Goal: Transaction & Acquisition: Purchase product/service

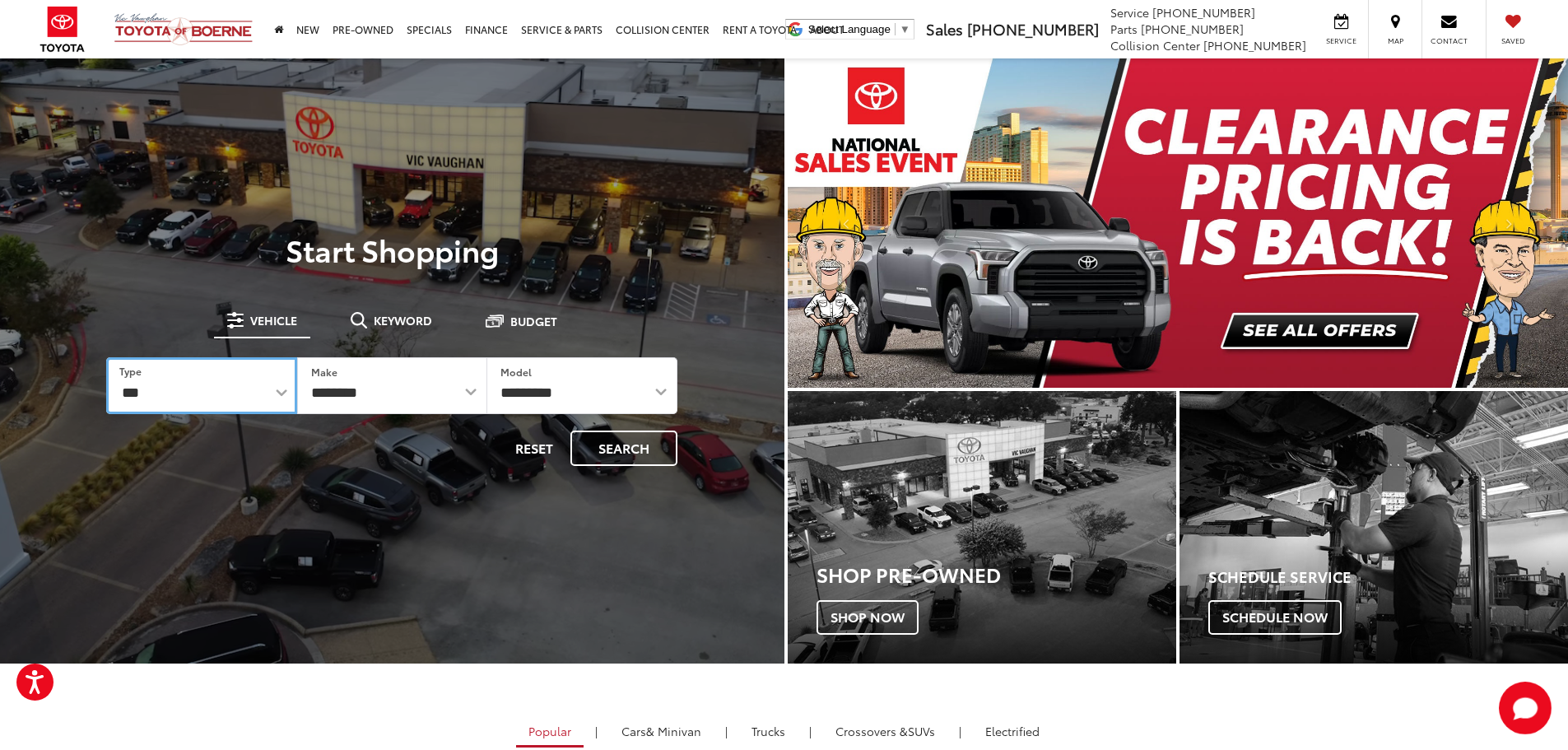
click at [282, 397] on select "*** *** **** *********" at bounding box center [201, 385] width 190 height 56
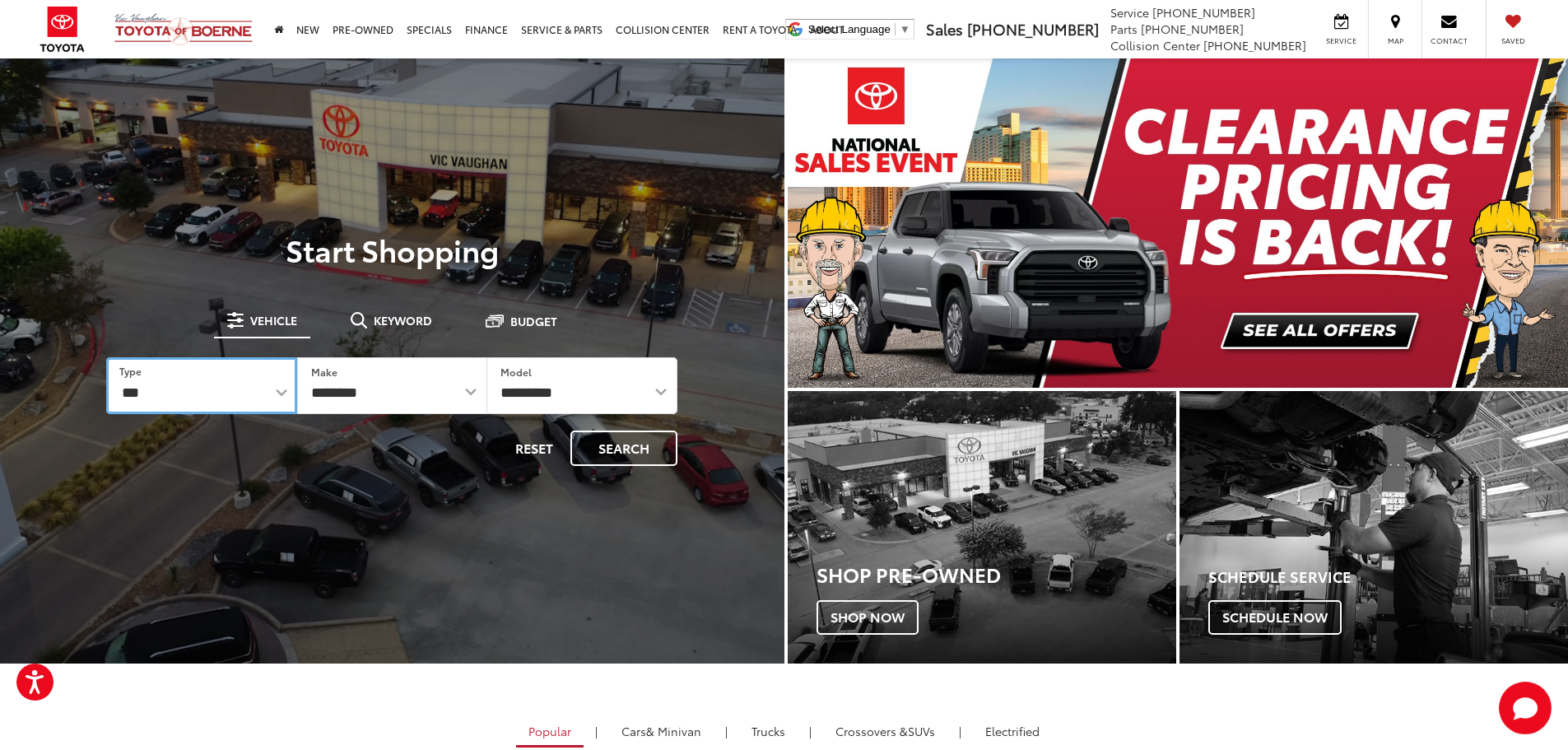
select select "********"
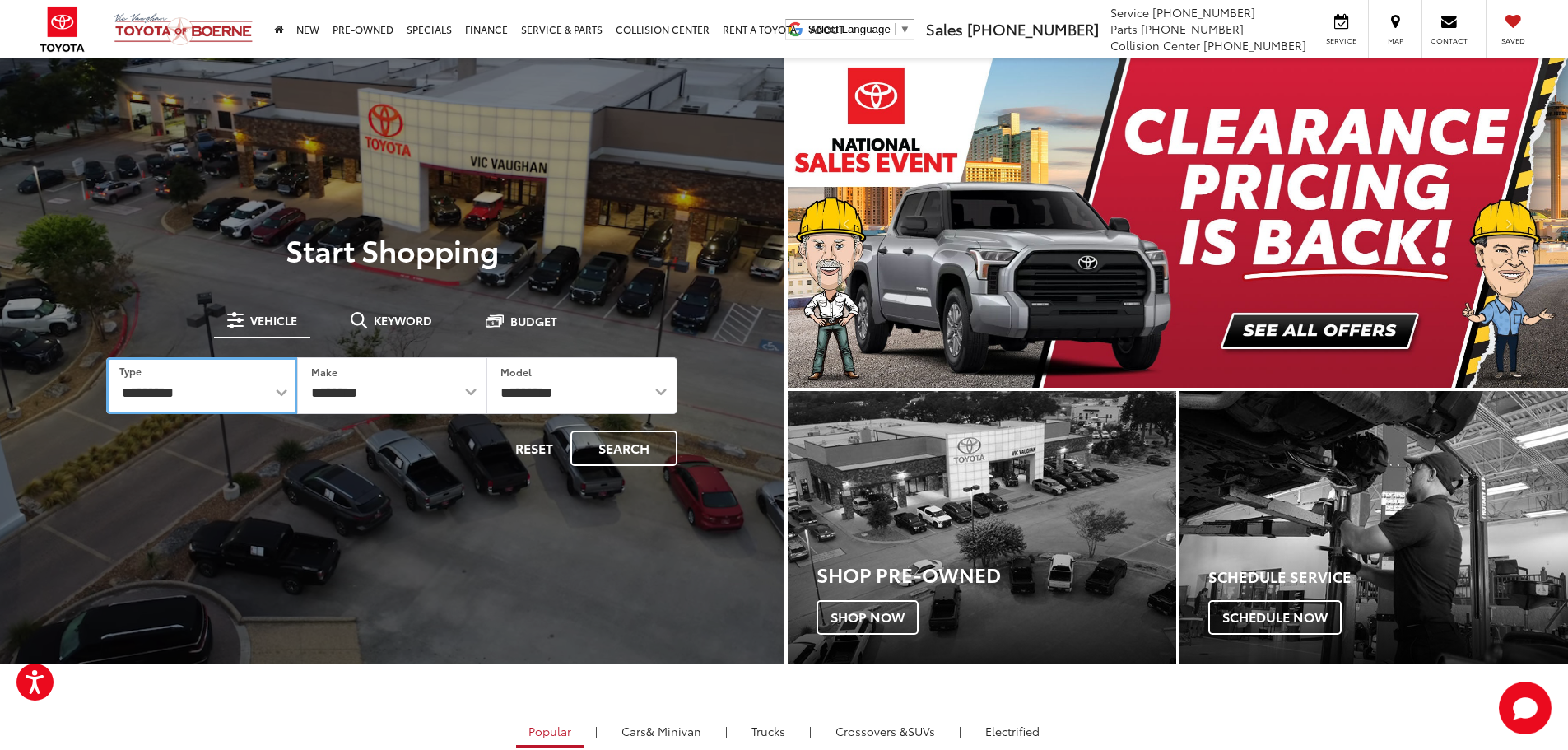
click at [106, 357] on select "*** *** **** *********" at bounding box center [201, 385] width 190 height 56
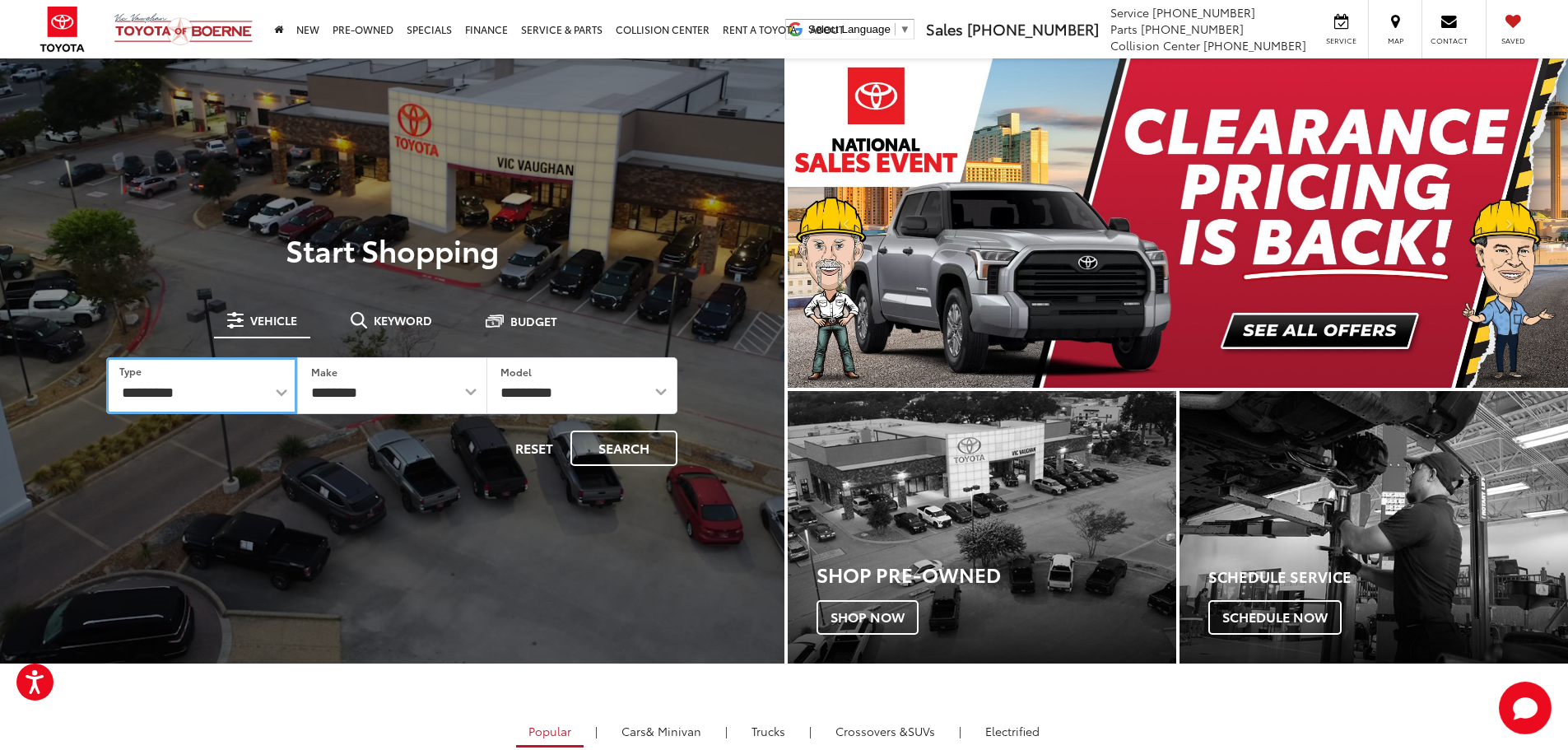
select select "******"
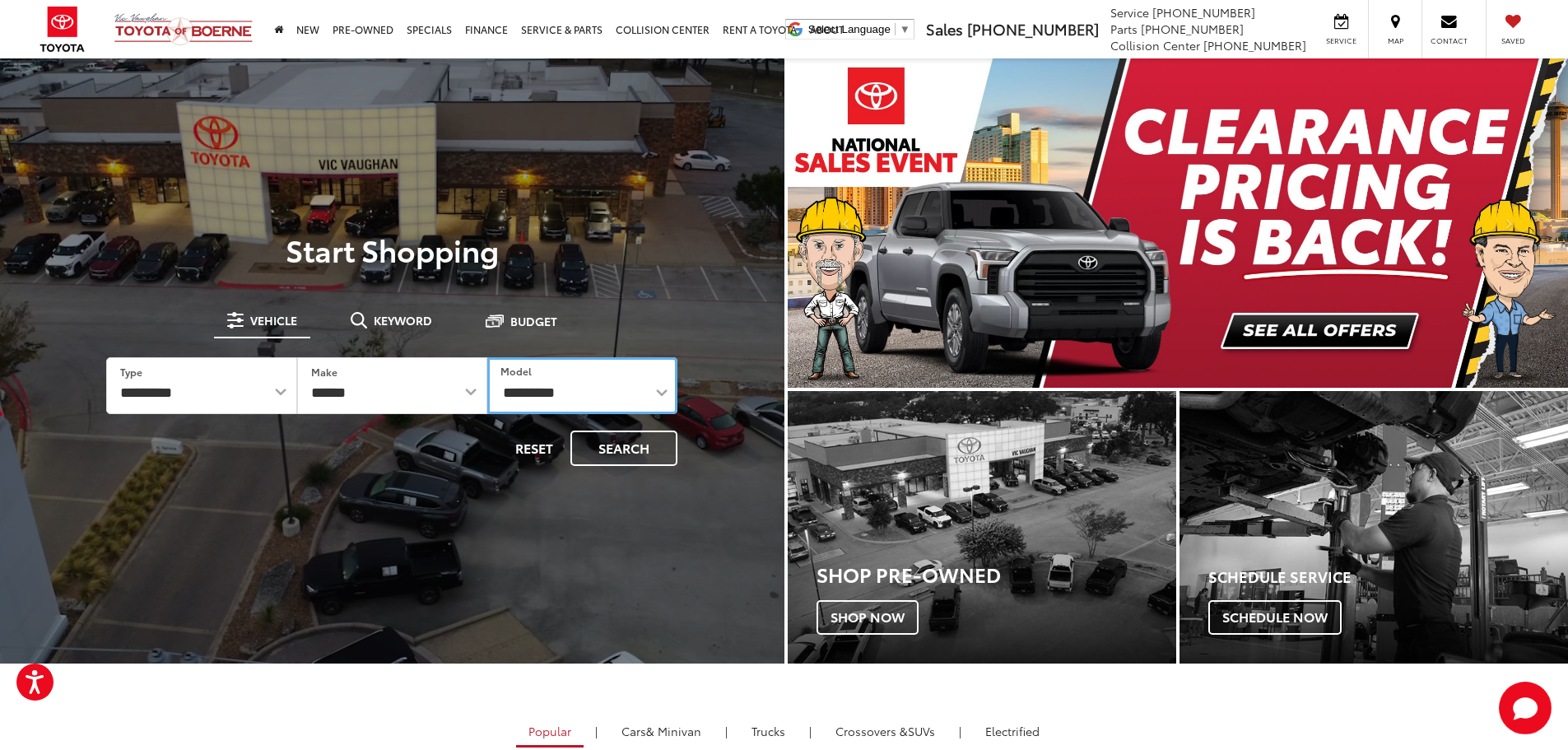
click at [644, 397] on select "**********" at bounding box center [582, 385] width 190 height 56
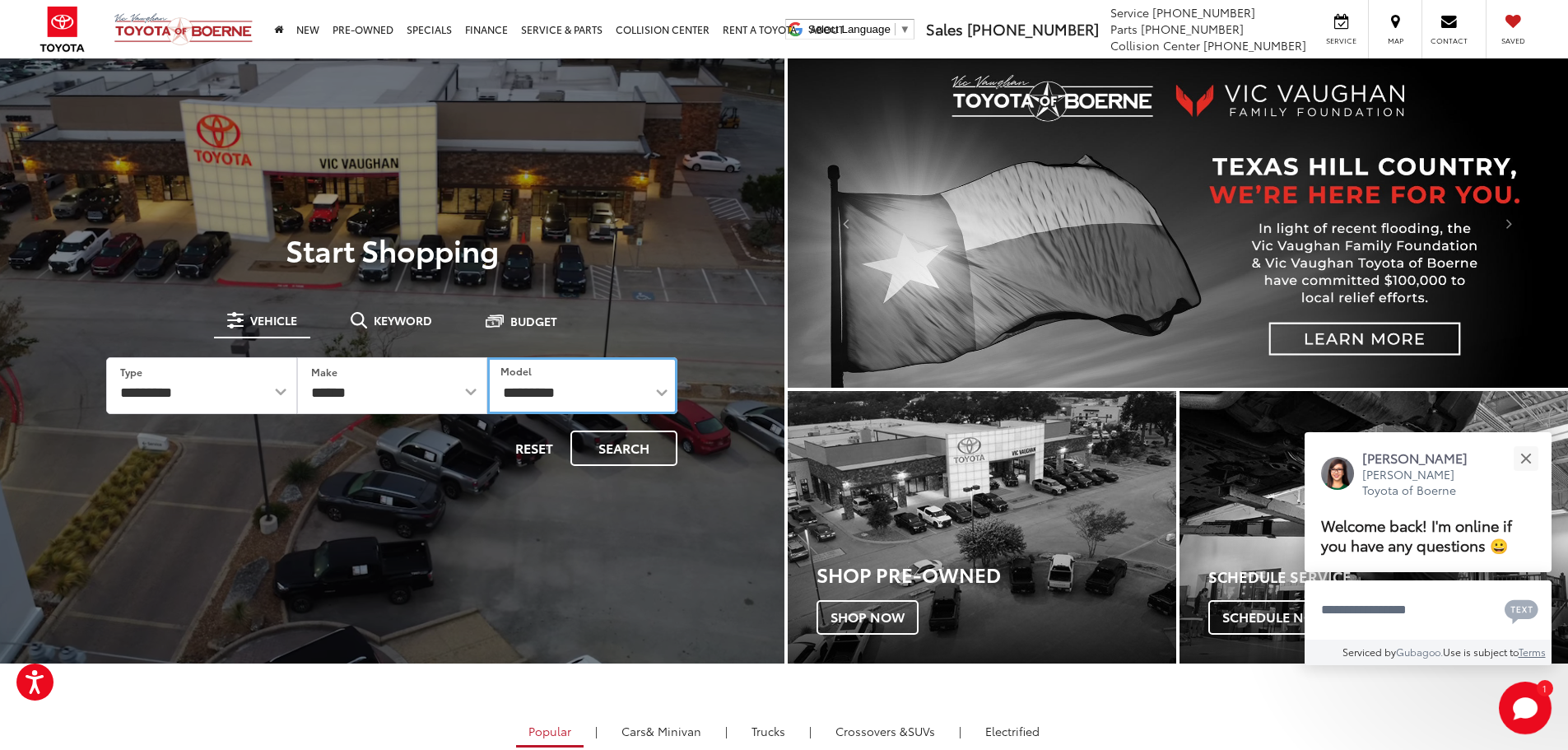
select select "*******"
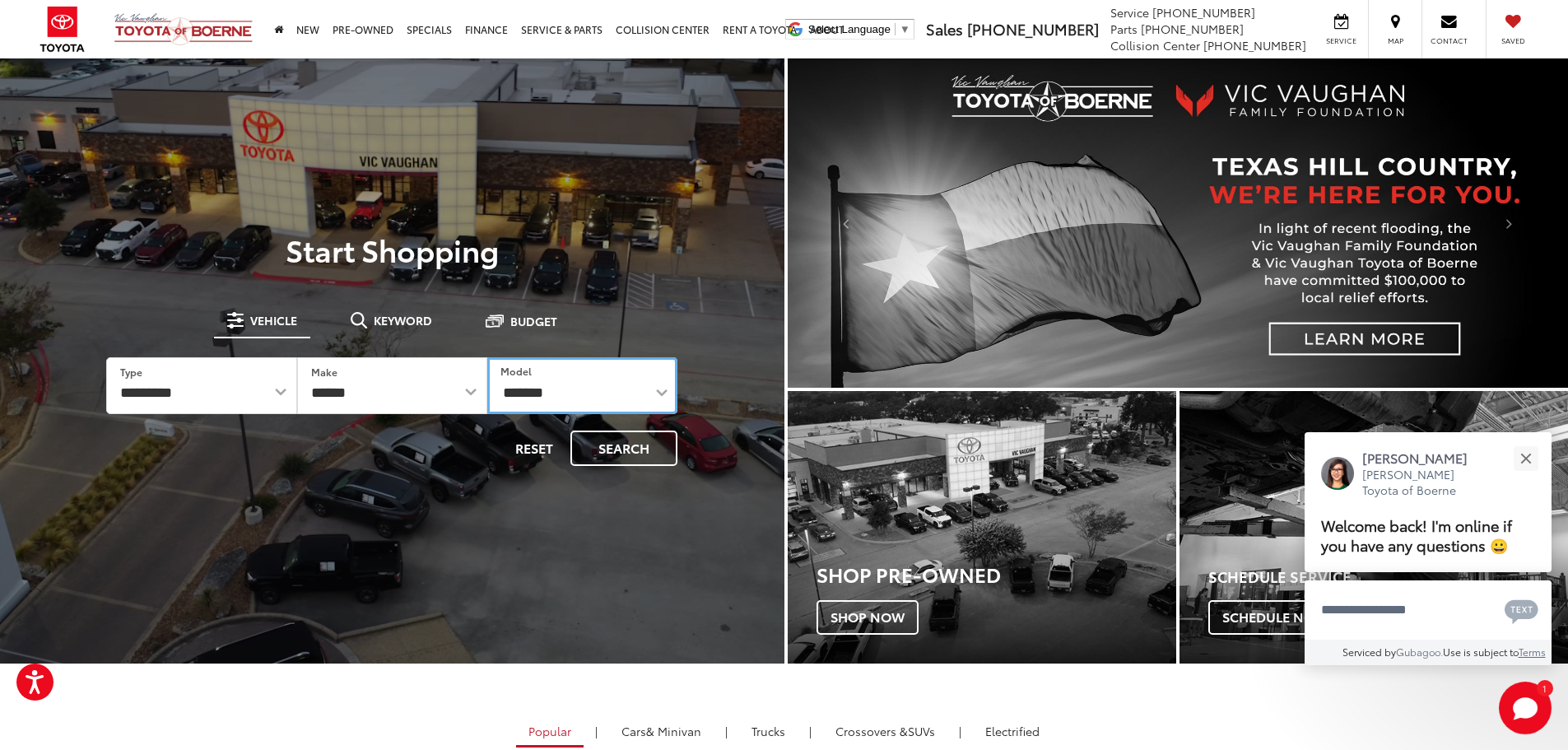
click at [488, 357] on select "**********" at bounding box center [582, 385] width 190 height 56
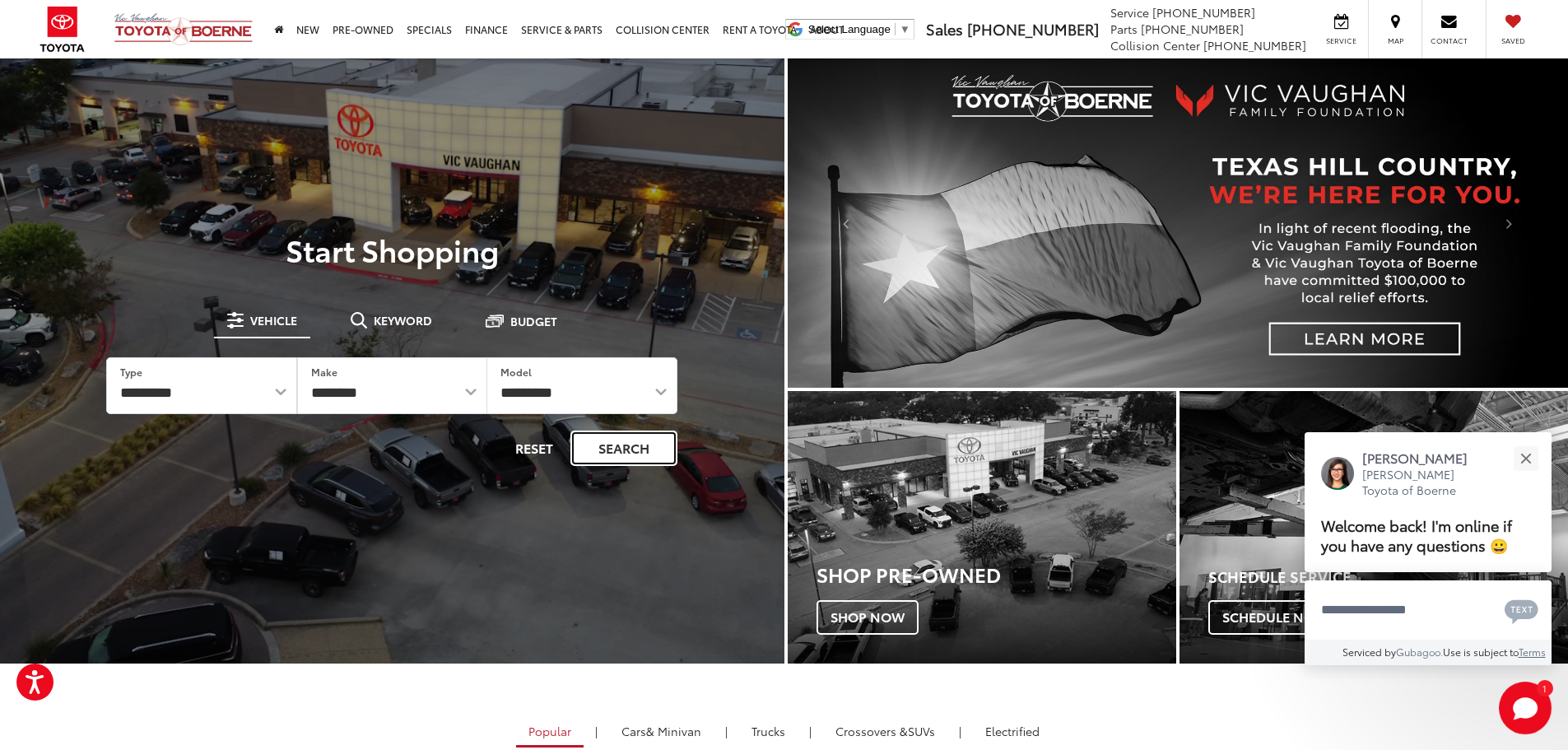
click at [639, 449] on button "Search" at bounding box center [623, 448] width 107 height 36
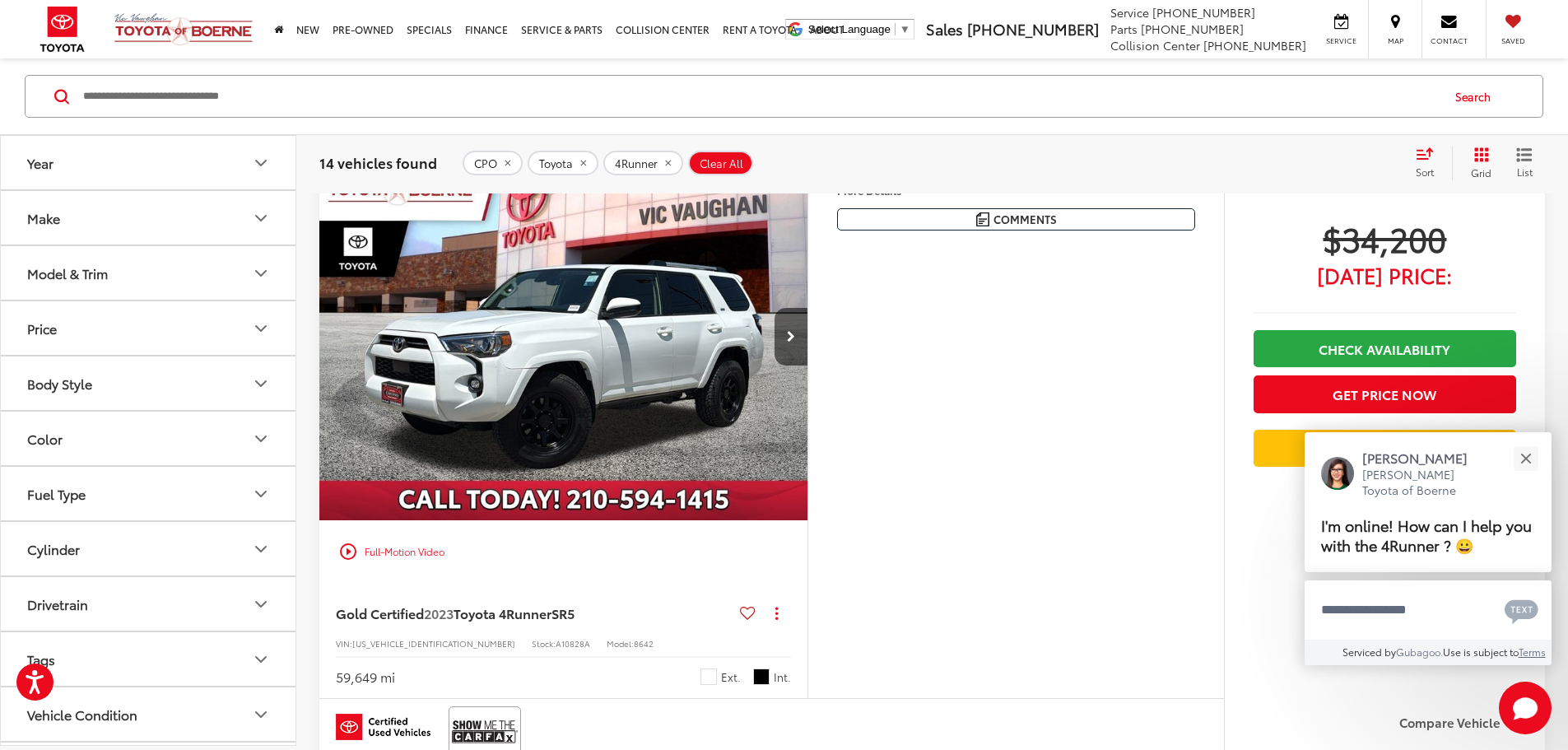
scroll to position [823, 0]
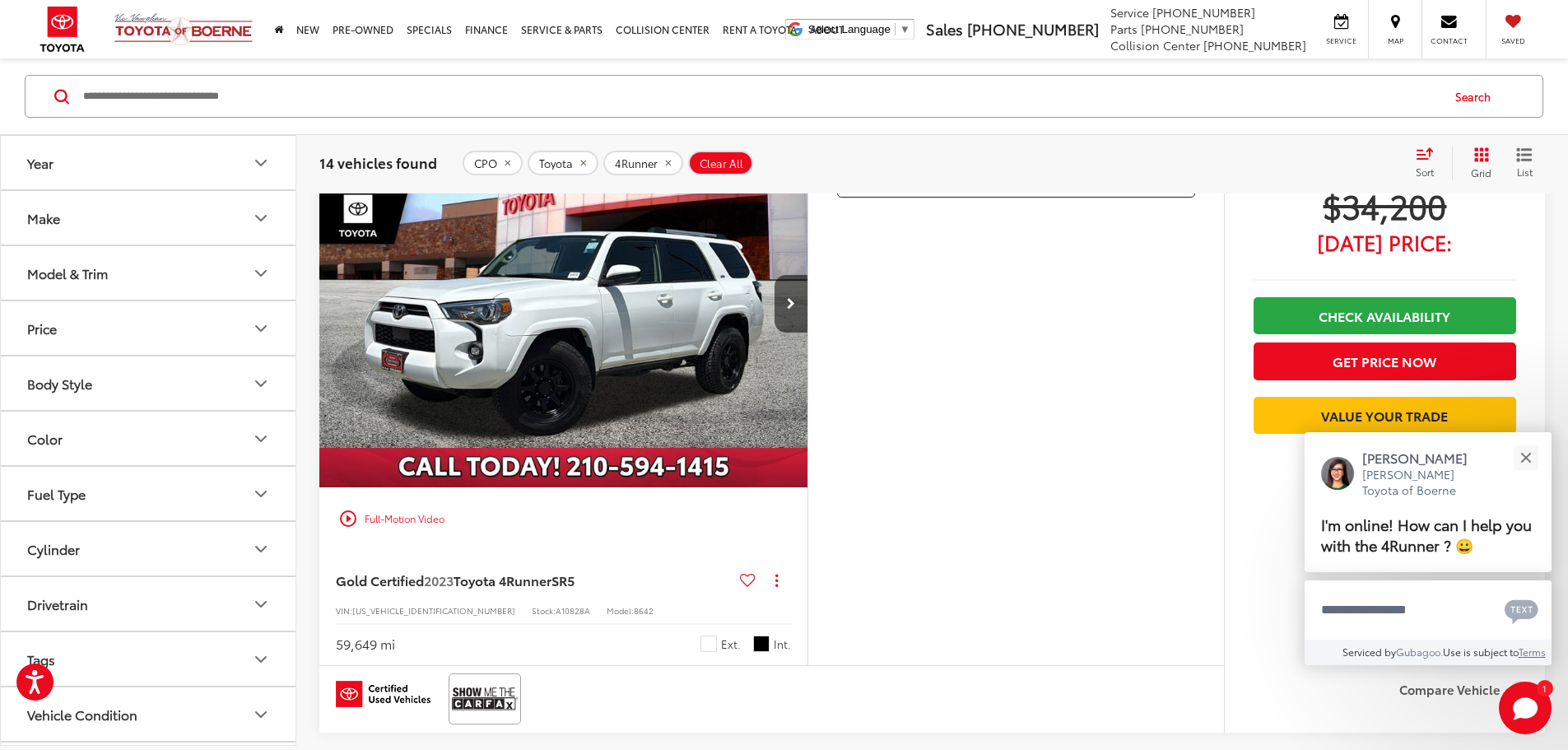
click at [0, 0] on button "More..." at bounding box center [0, 0] width 0 height 0
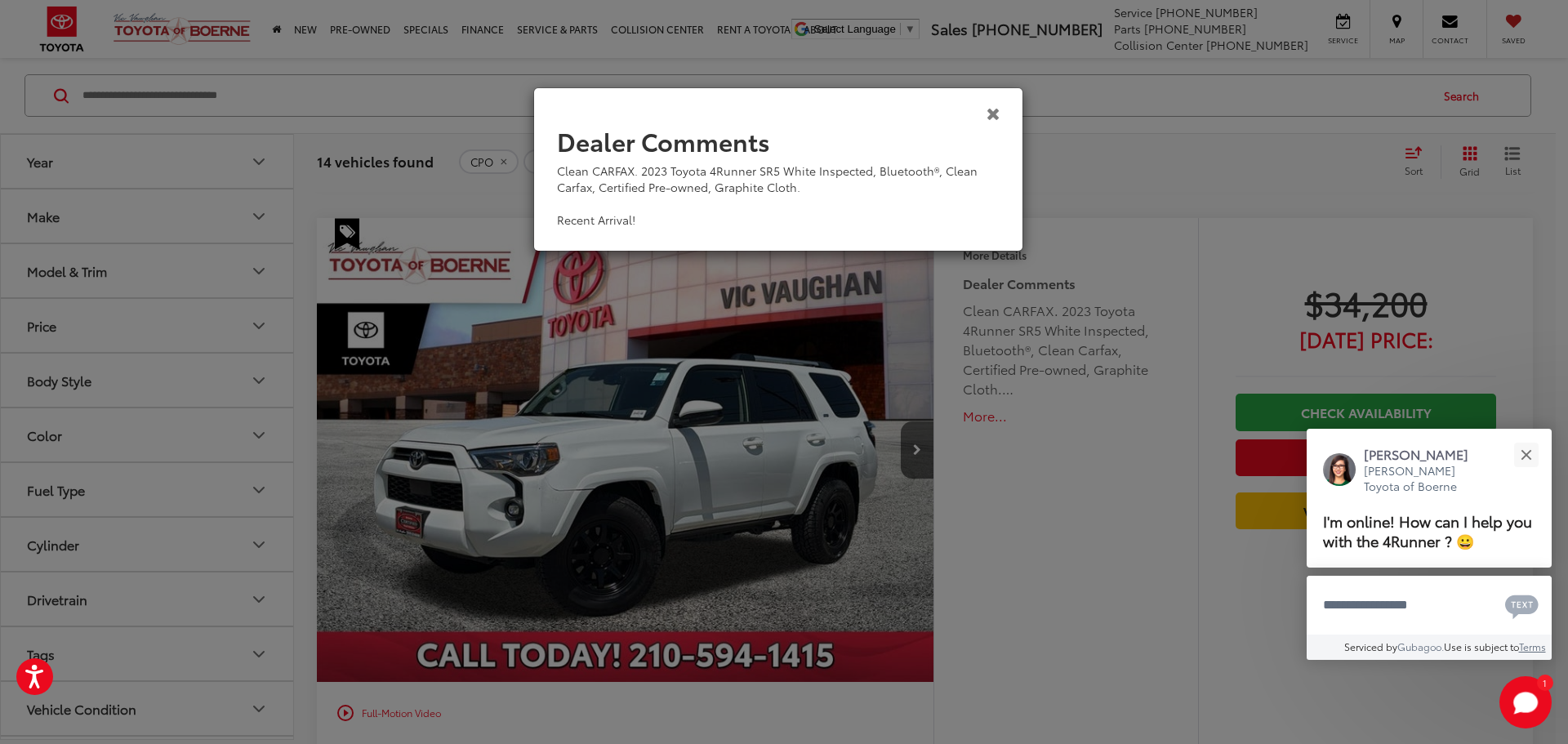
click at [991, 114] on icon "Close" at bounding box center [994, 113] width 14 height 17
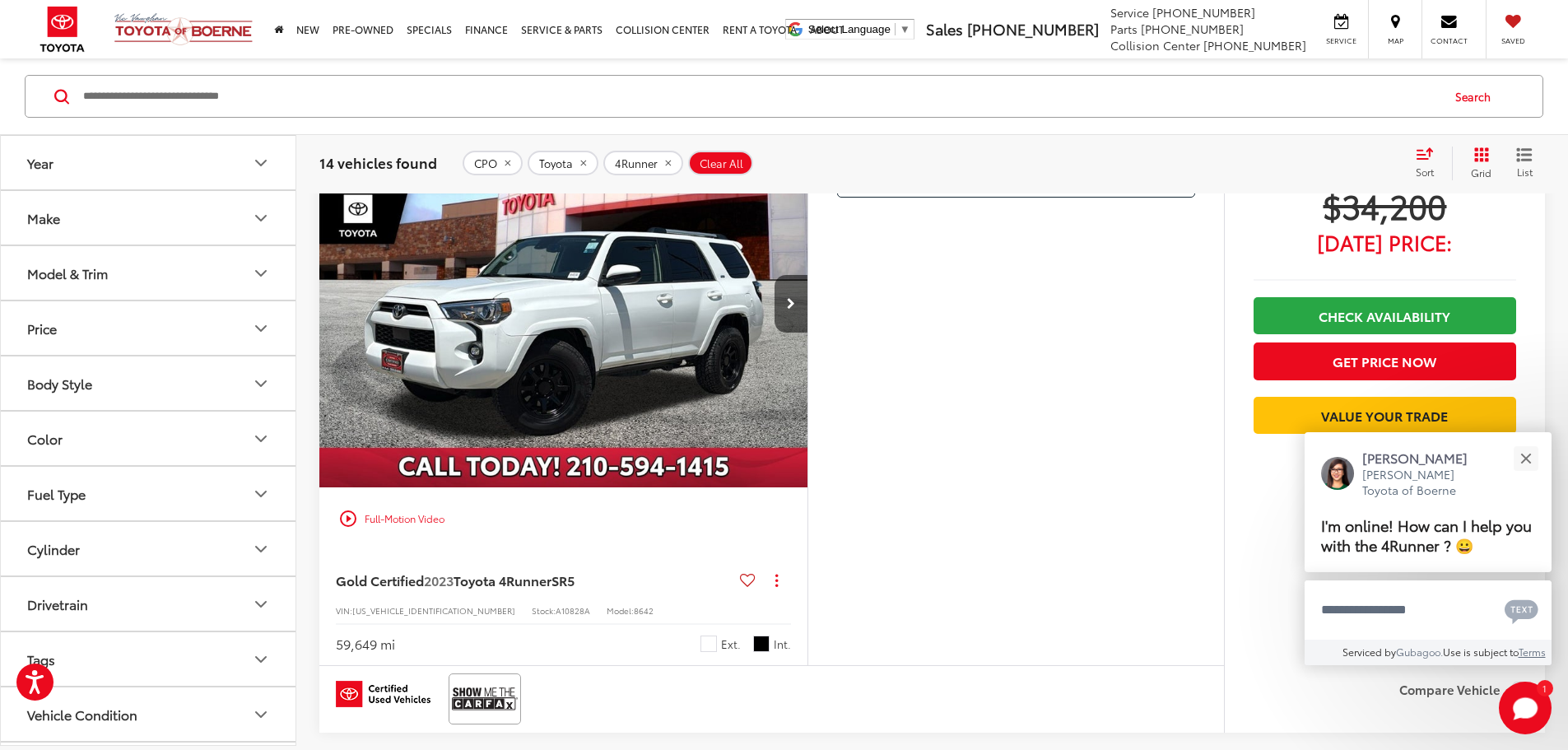
click at [0, 0] on button "More..." at bounding box center [0, 0] width 0 height 0
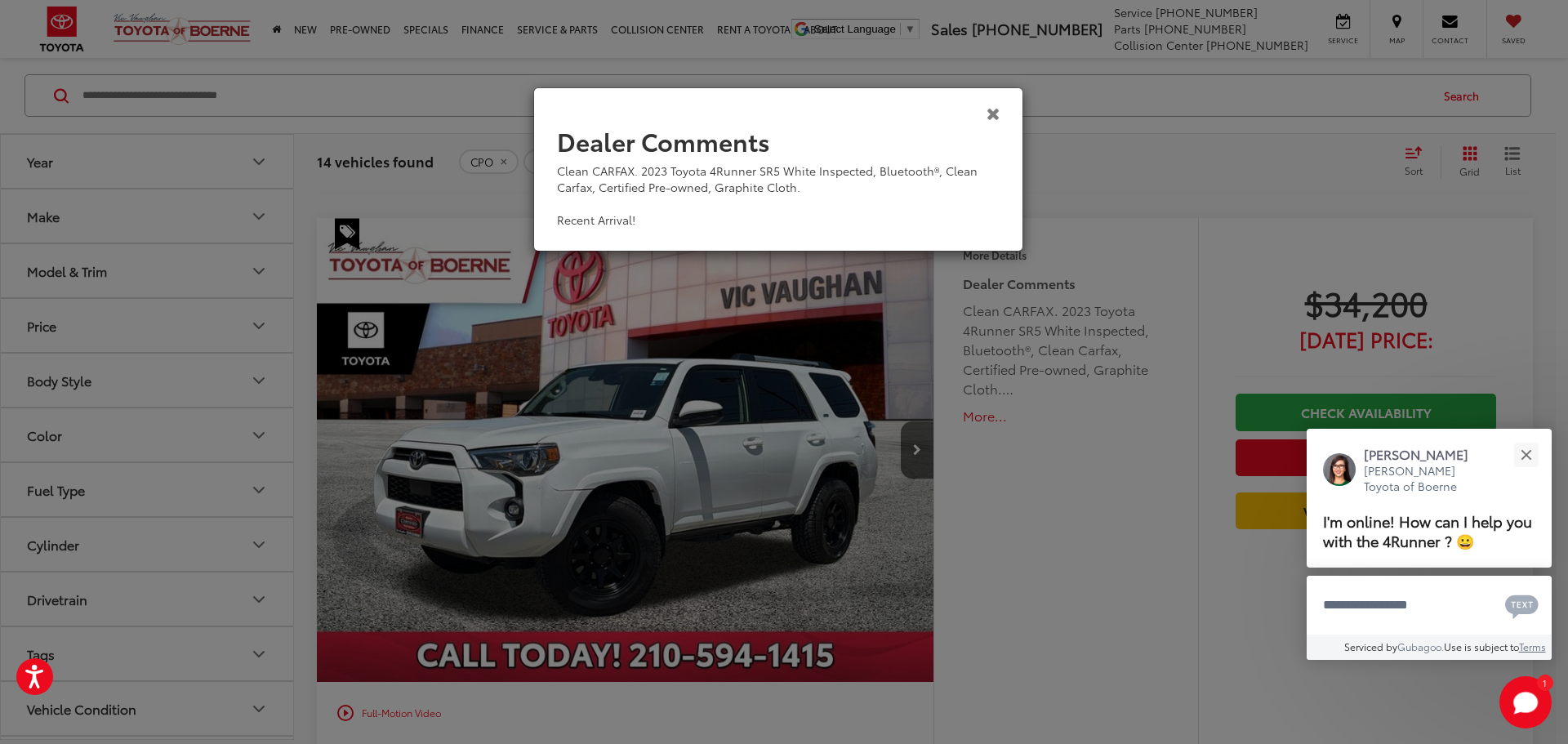
click at [989, 112] on icon "Close" at bounding box center [994, 113] width 14 height 17
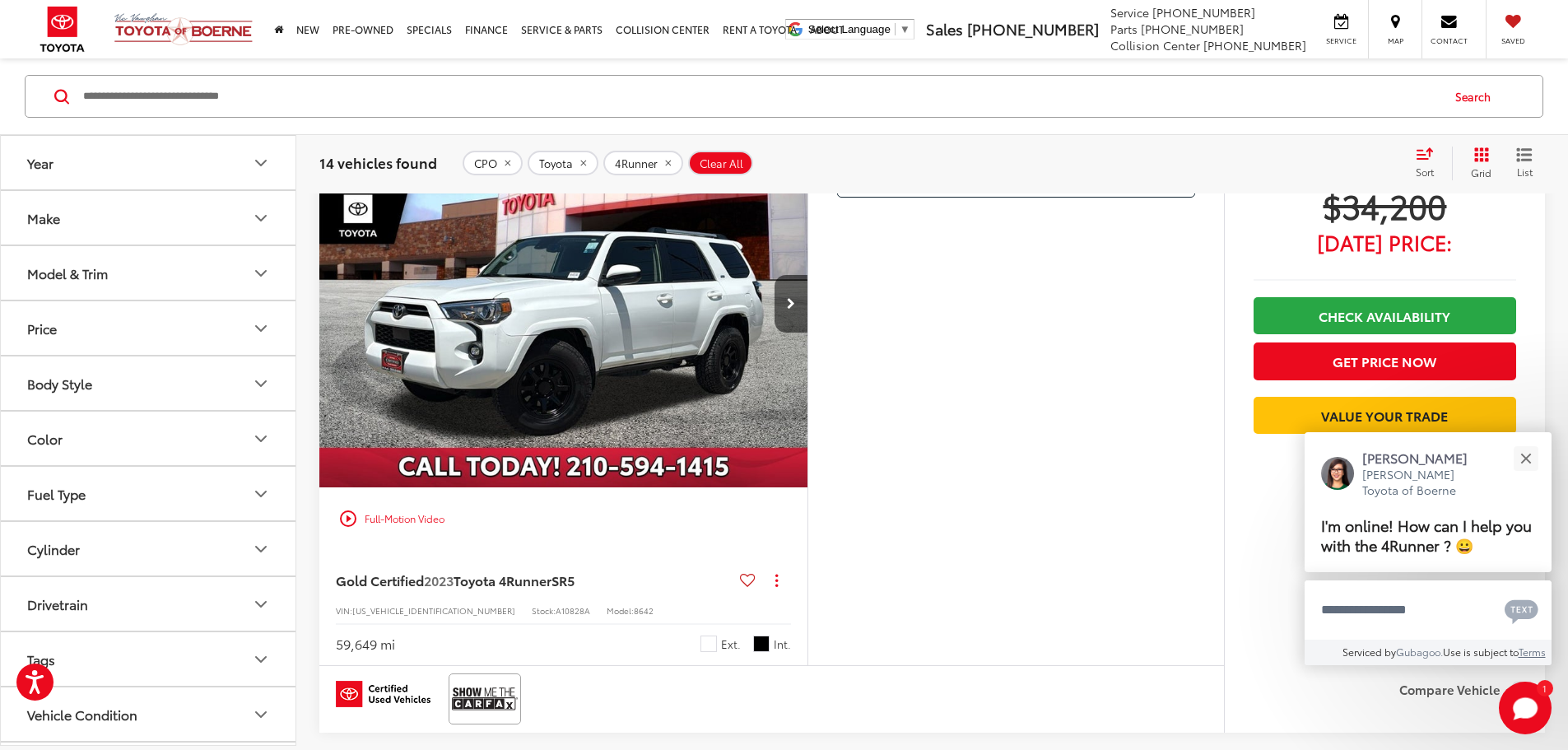
click at [564, 440] on img "2023 Toyota 4Runner SR5 0" at bounding box center [563, 303] width 490 height 368
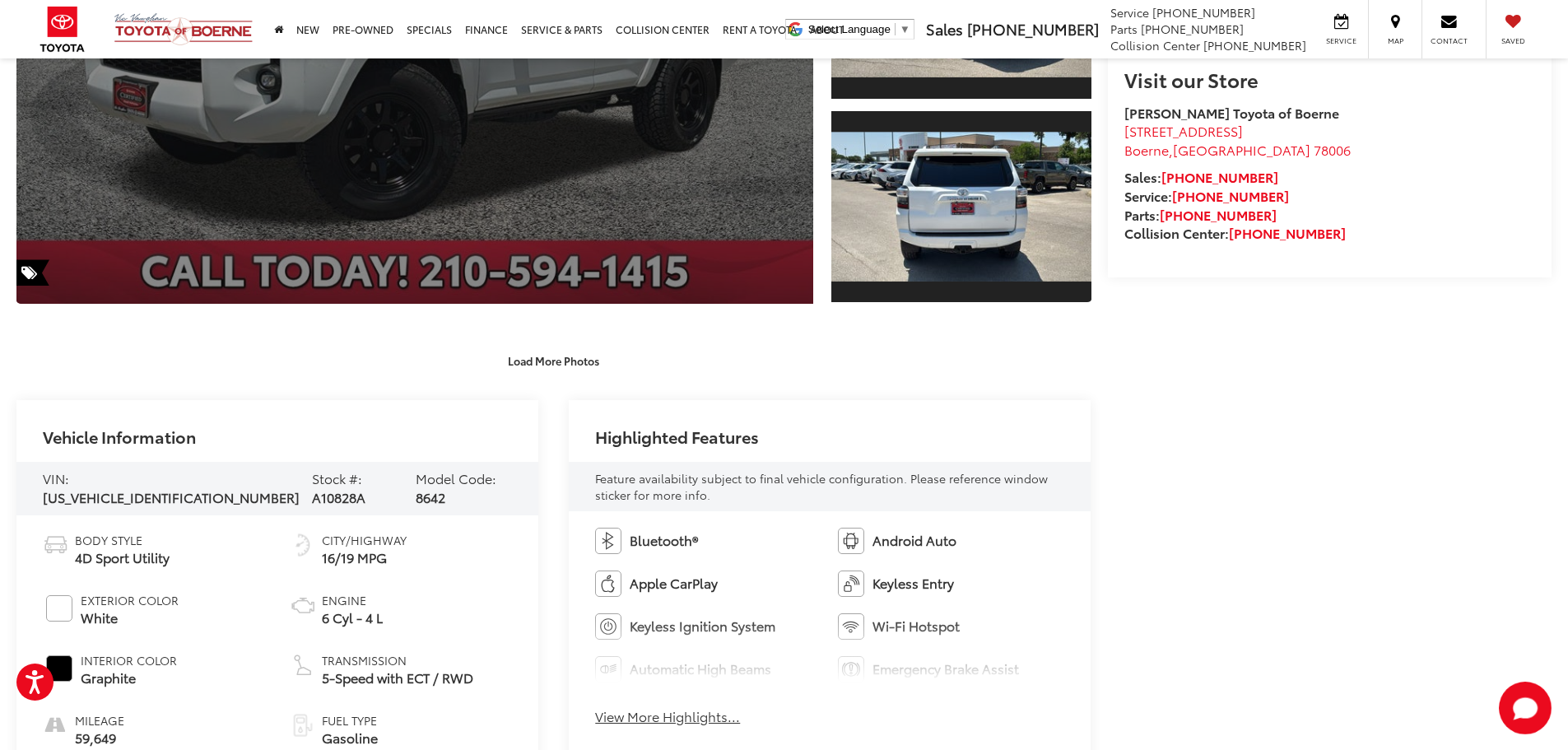
scroll to position [659, 0]
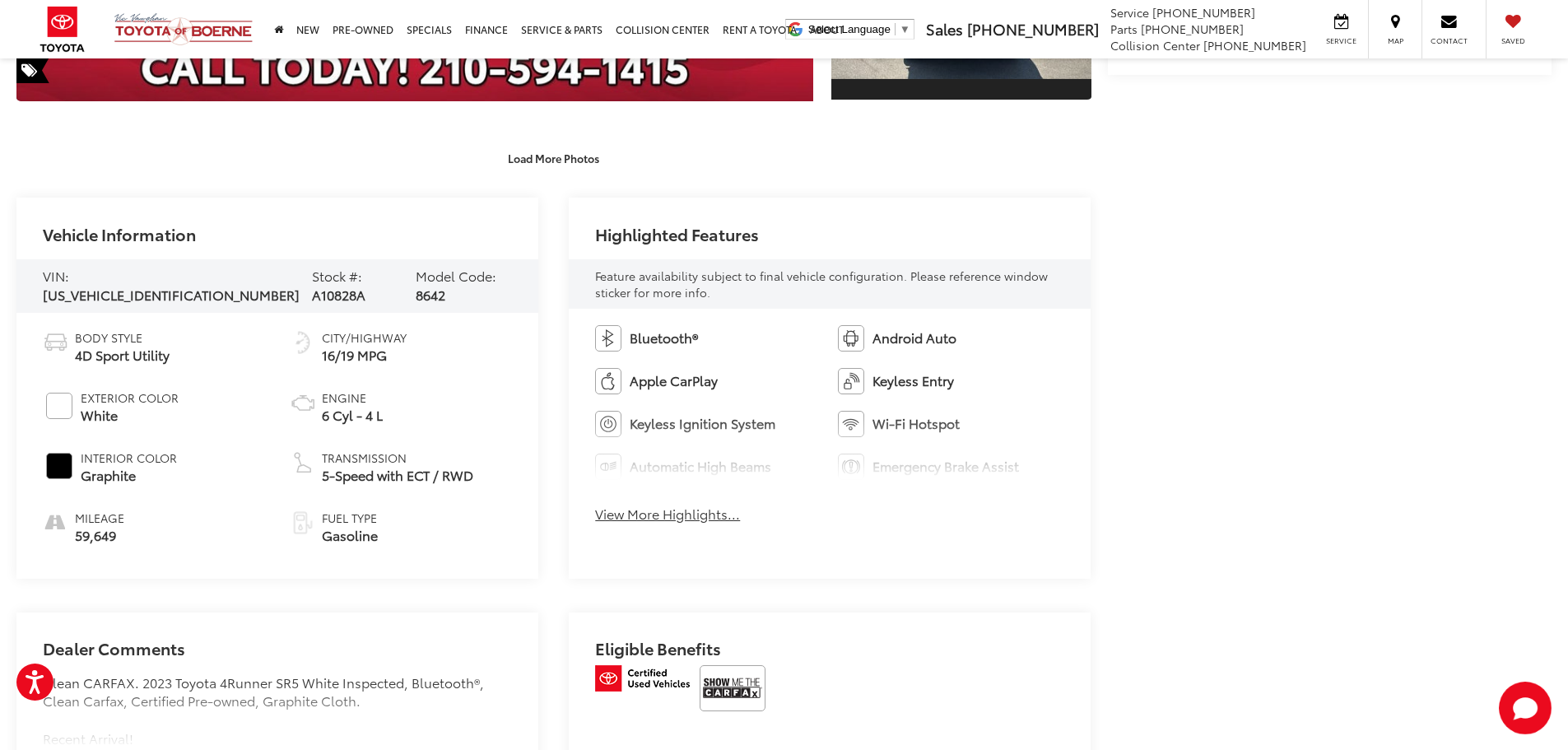
click at [672, 519] on button "View More Highlights..." at bounding box center [668, 514] width 145 height 19
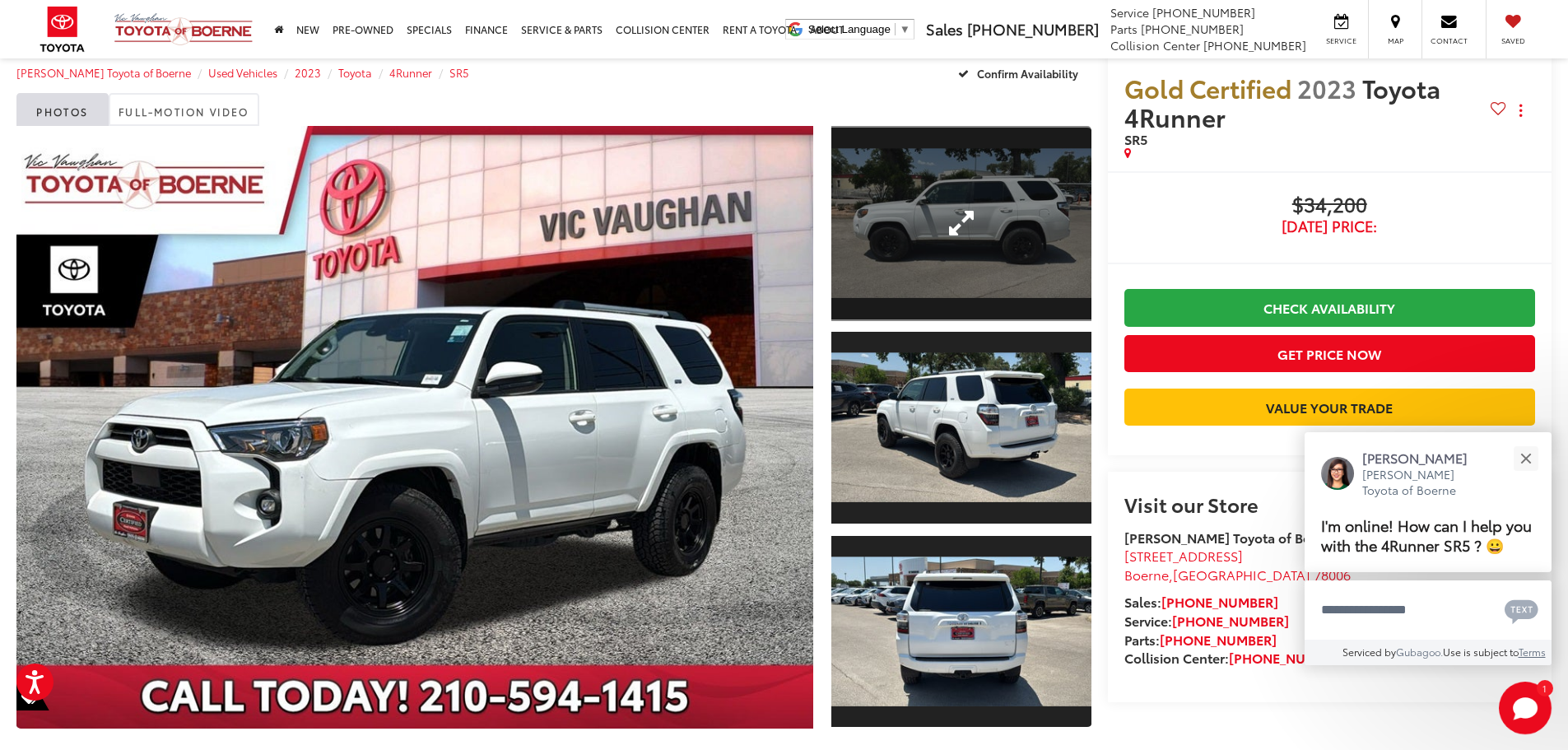
scroll to position [0, 0]
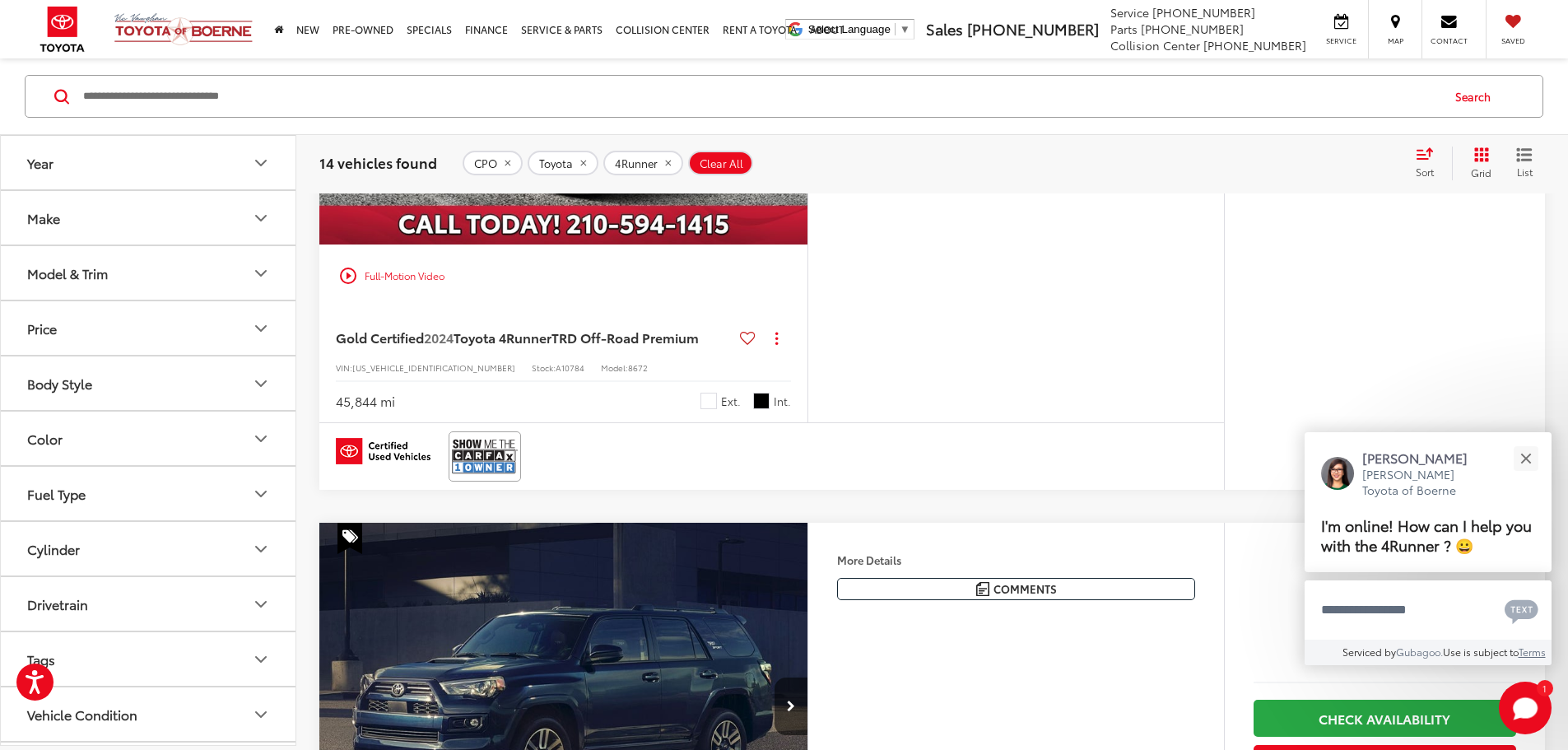
scroll to position [5095, 0]
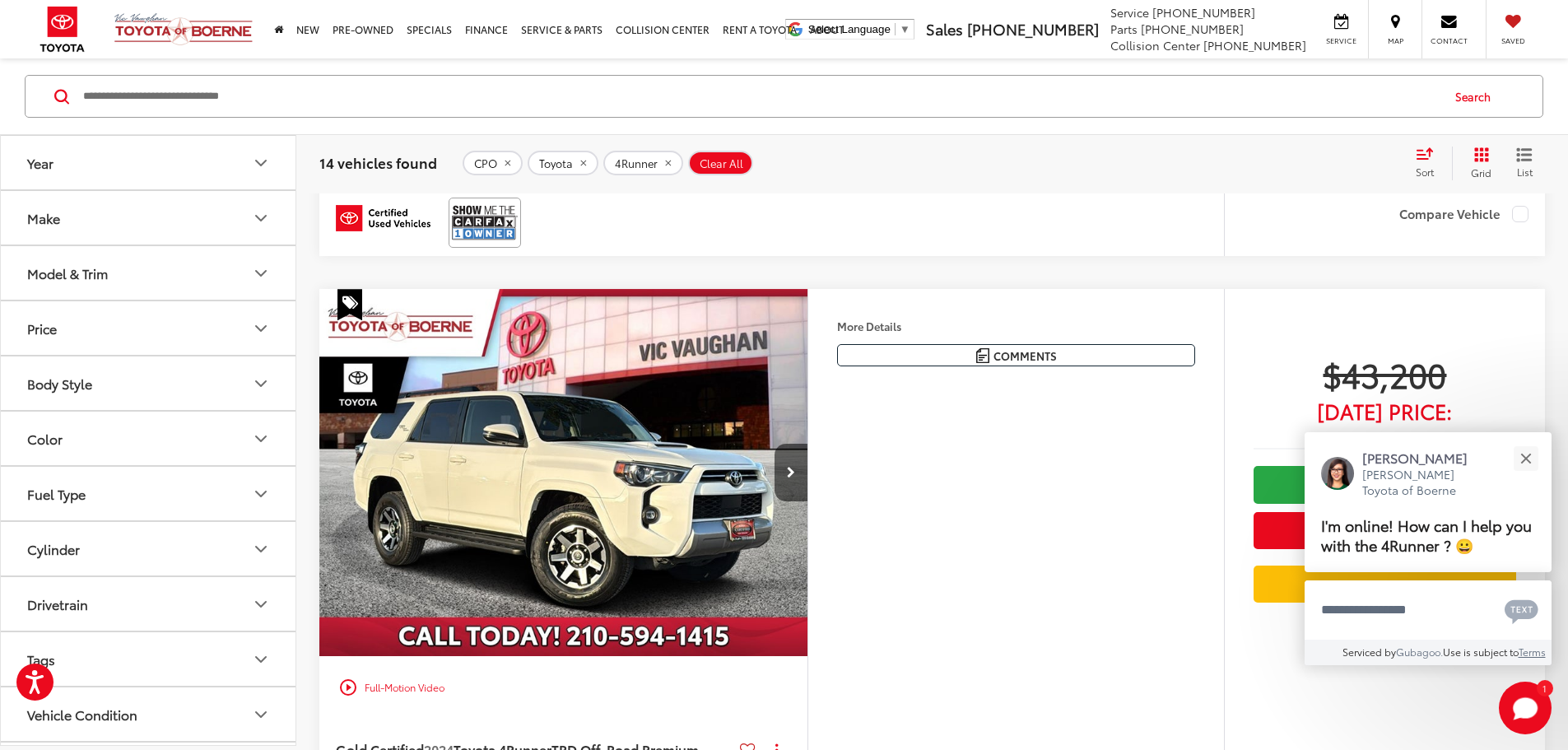
click at [668, 166] on icon "remove 4Runner" at bounding box center [668, 163] width 10 height 10
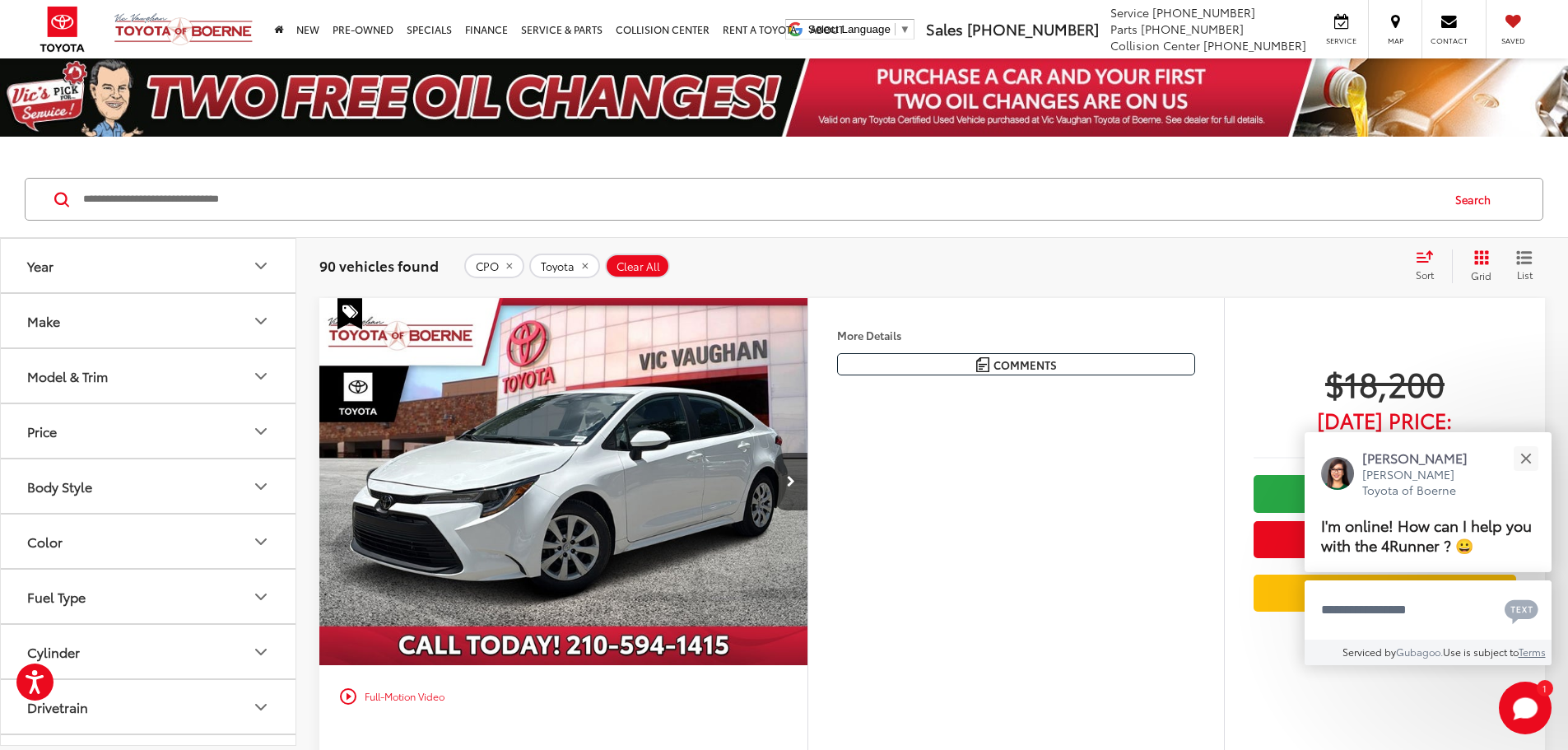
click at [628, 264] on span "Clear All" at bounding box center [638, 266] width 43 height 13
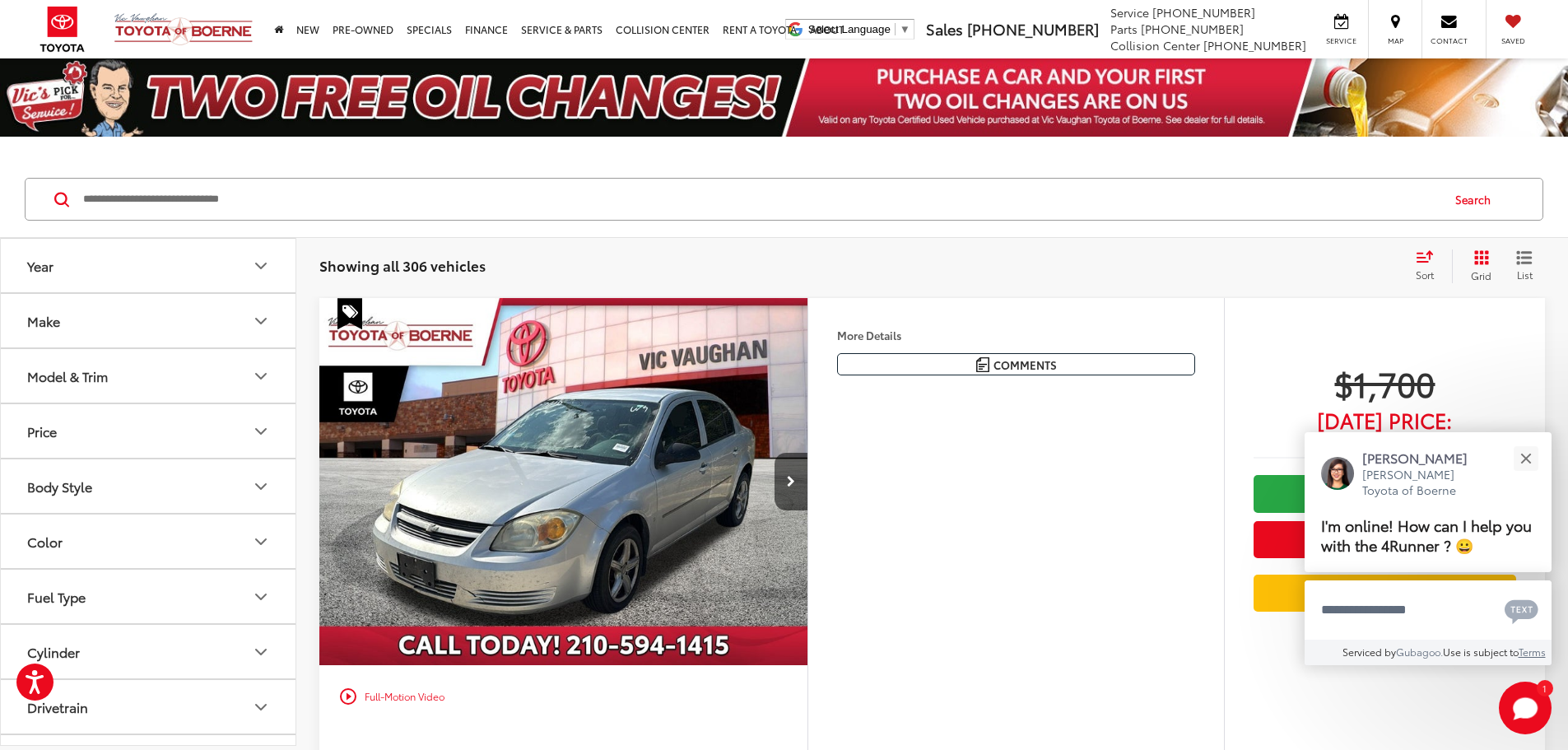
click at [252, 269] on icon "Year" at bounding box center [261, 266] width 20 height 20
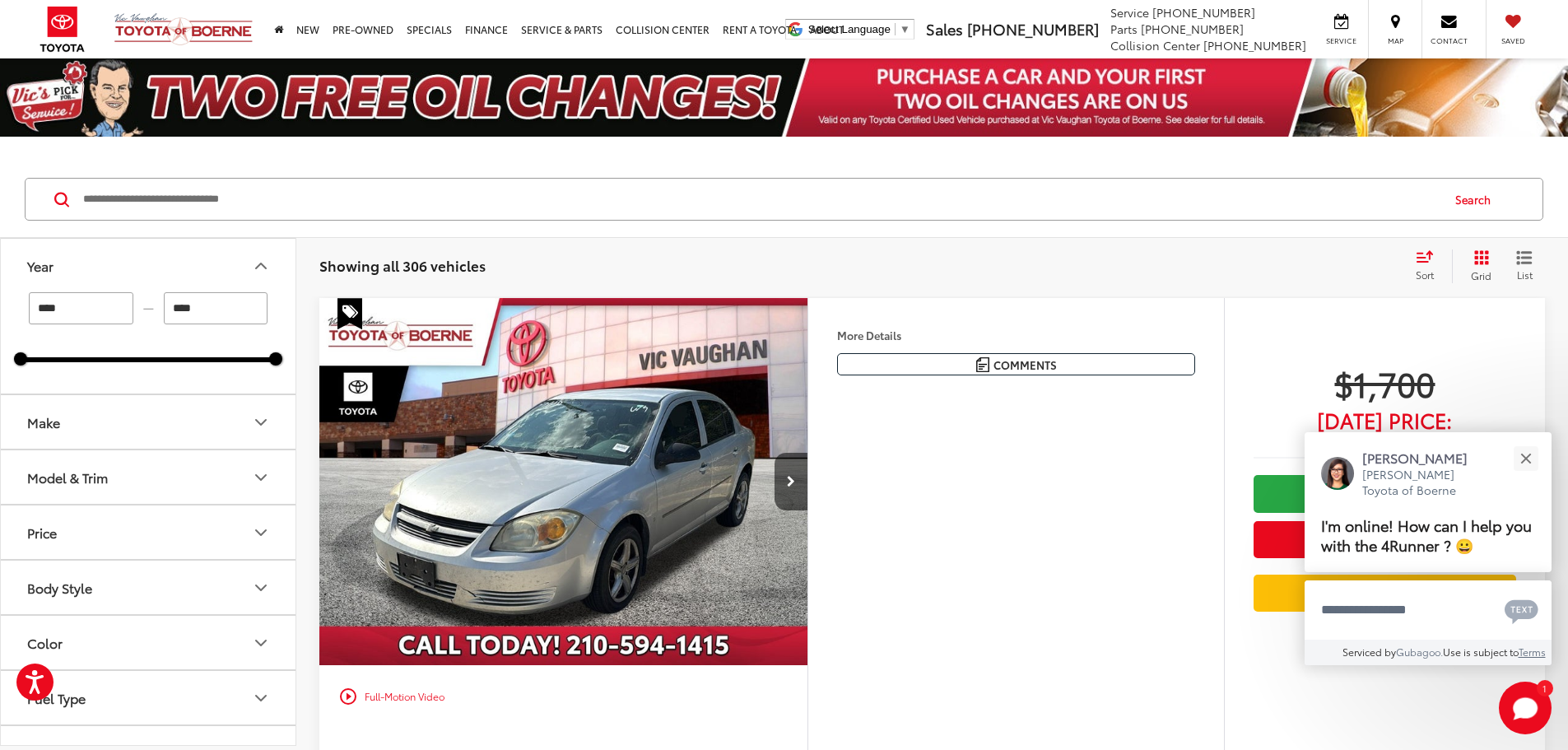
click at [252, 269] on icon "Year" at bounding box center [261, 266] width 20 height 20
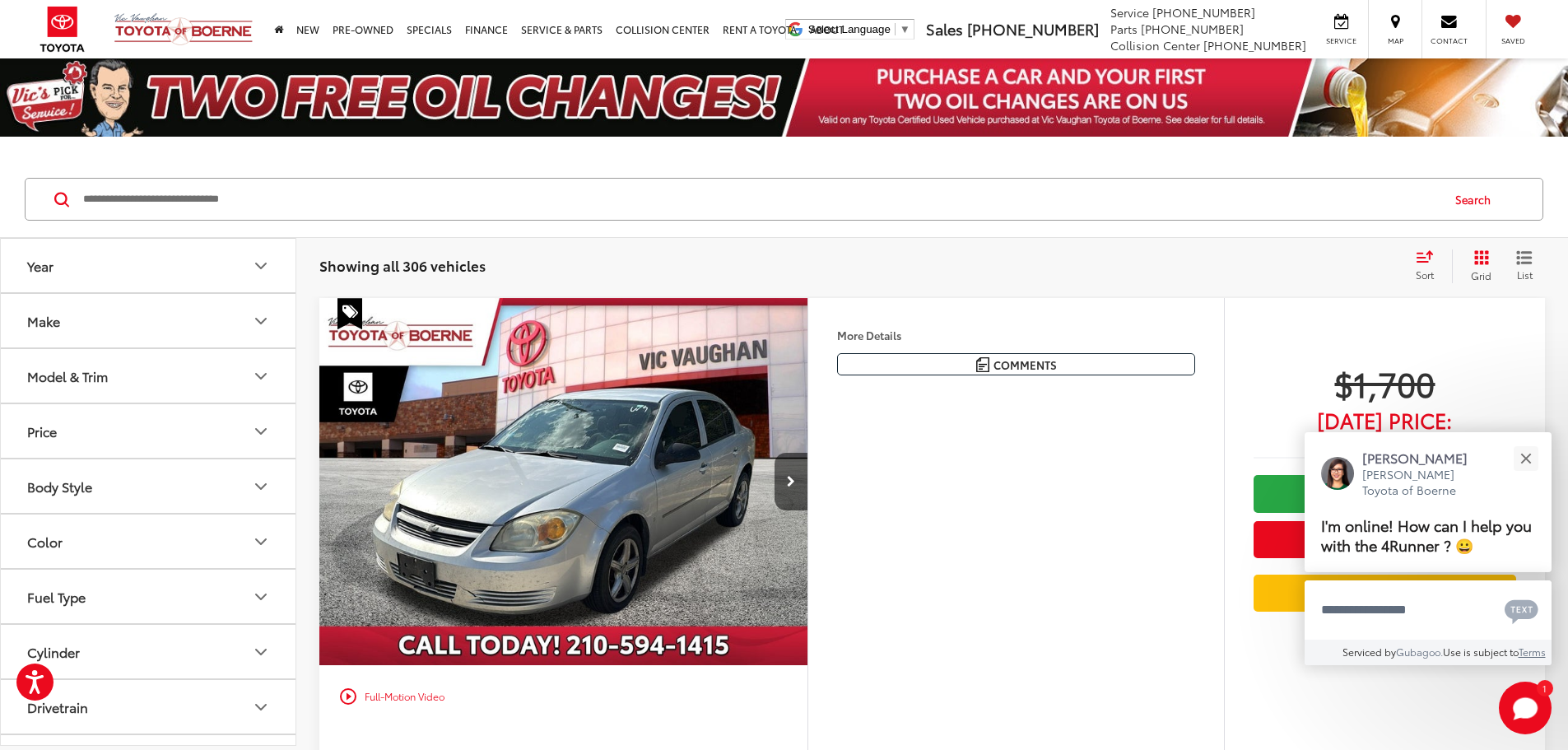
click at [260, 326] on icon "Make" at bounding box center [261, 321] width 20 height 20
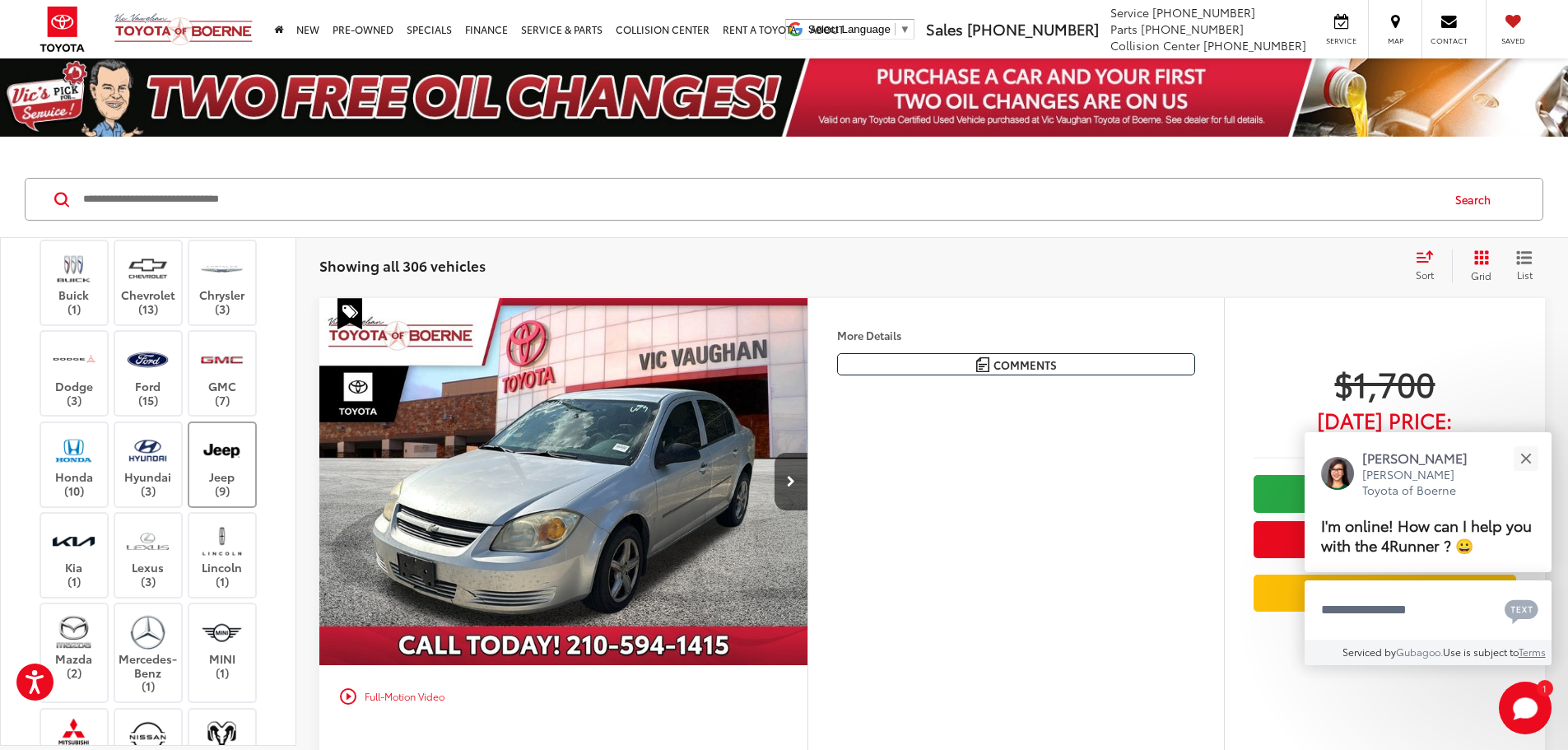
scroll to position [329, 0]
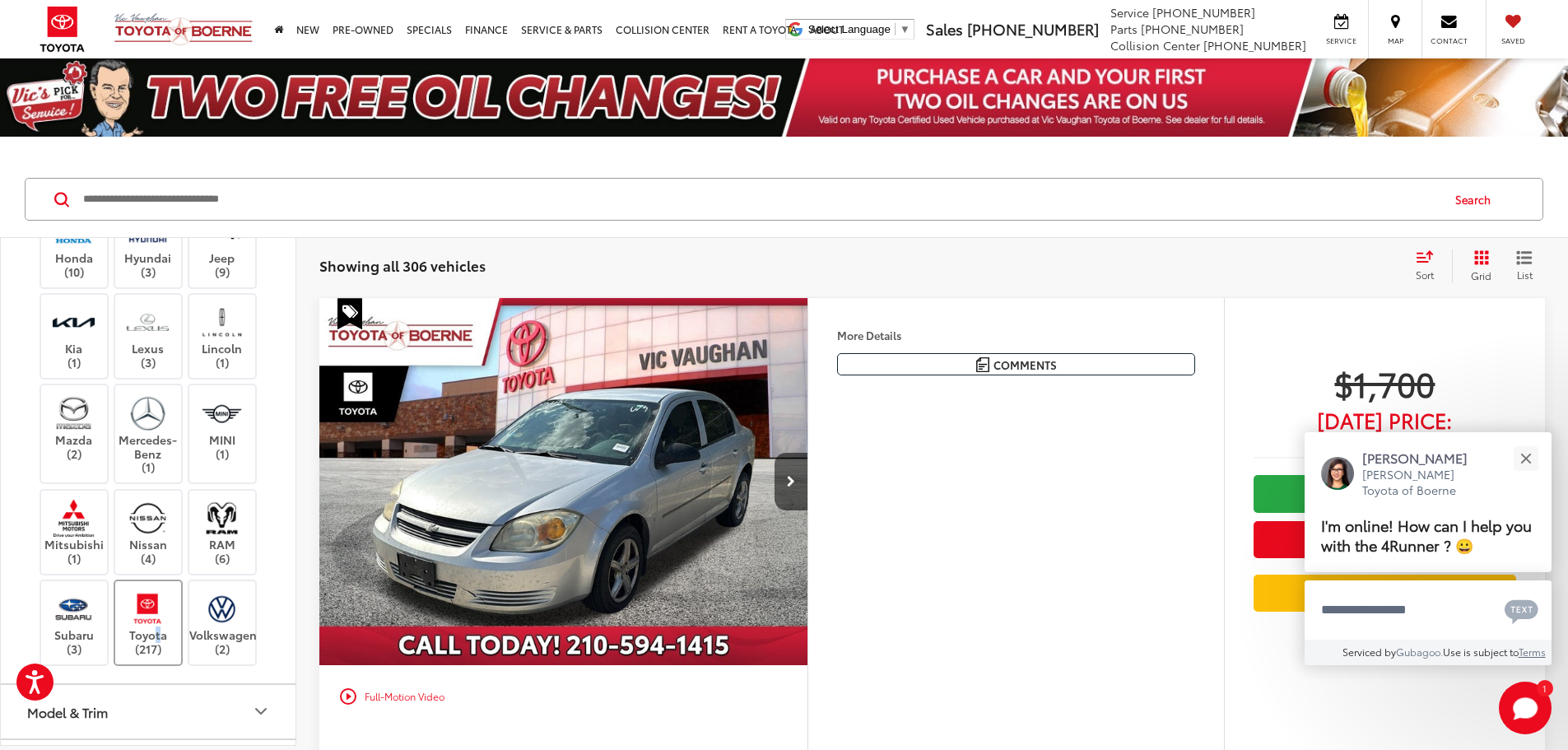
click at [153, 630] on label "Toyota (217)" at bounding box center [149, 622] width 67 height 67
click at [132, 624] on img at bounding box center [148, 608] width 45 height 39
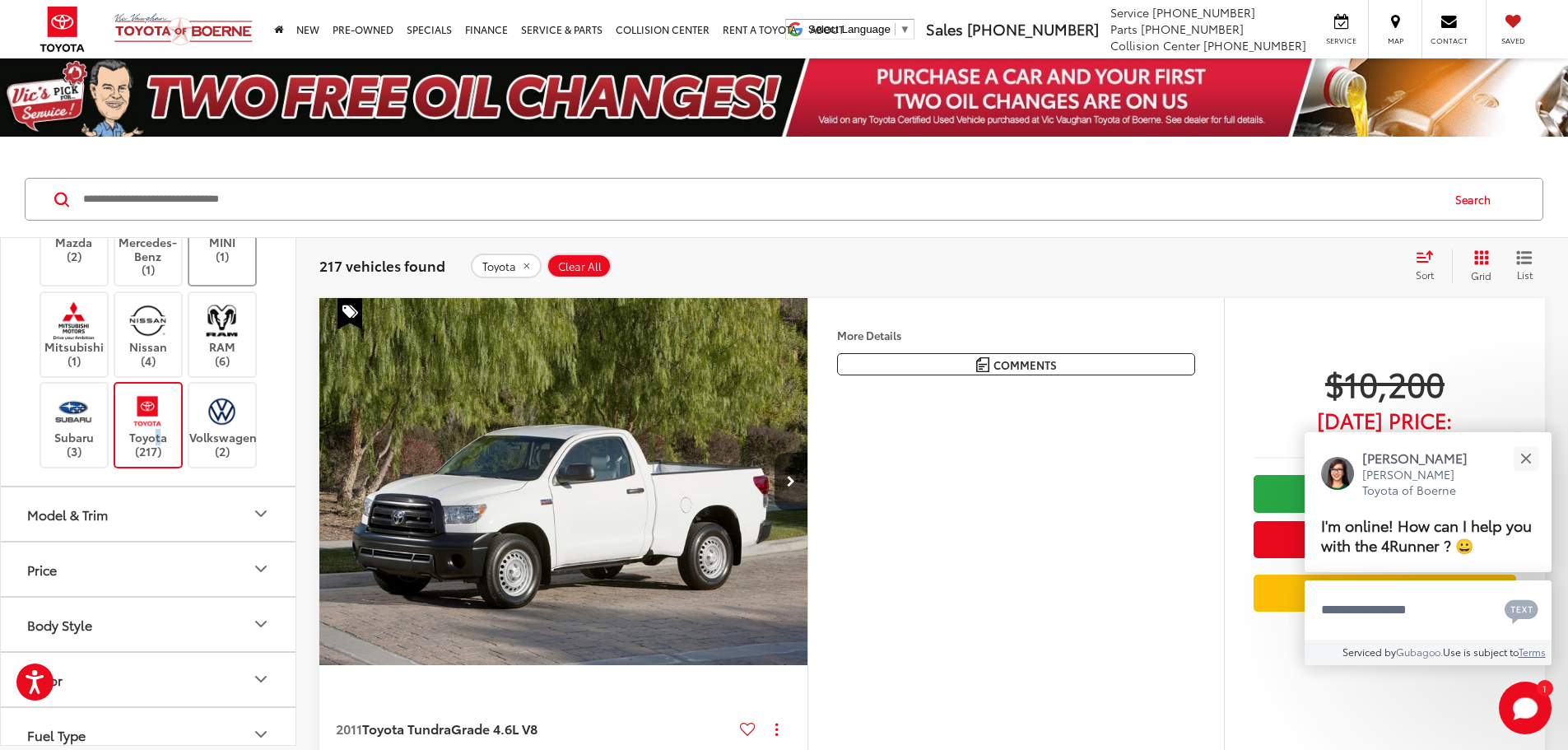
scroll to position [576, 0]
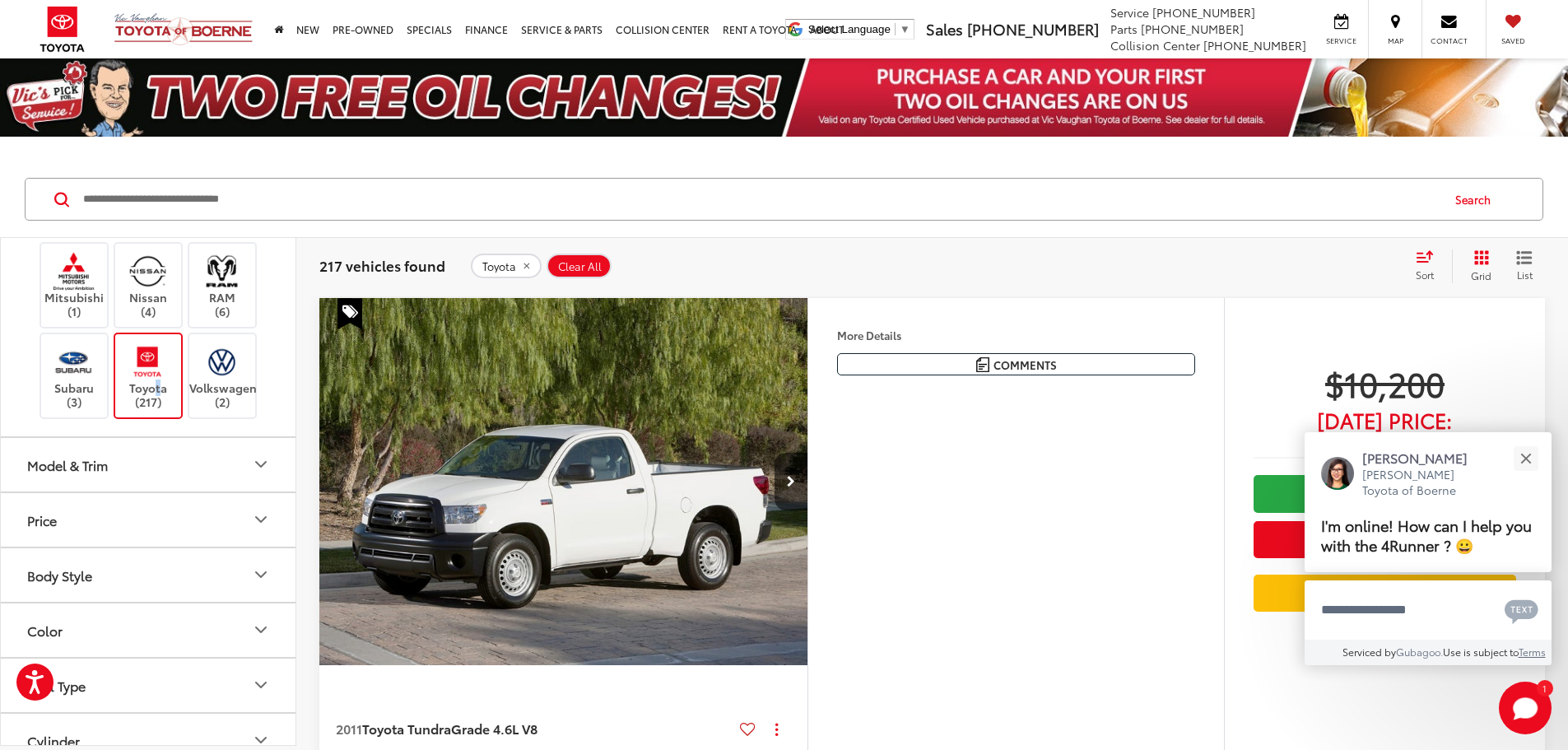
click at [266, 468] on icon "Model & Trim" at bounding box center [261, 464] width 20 height 20
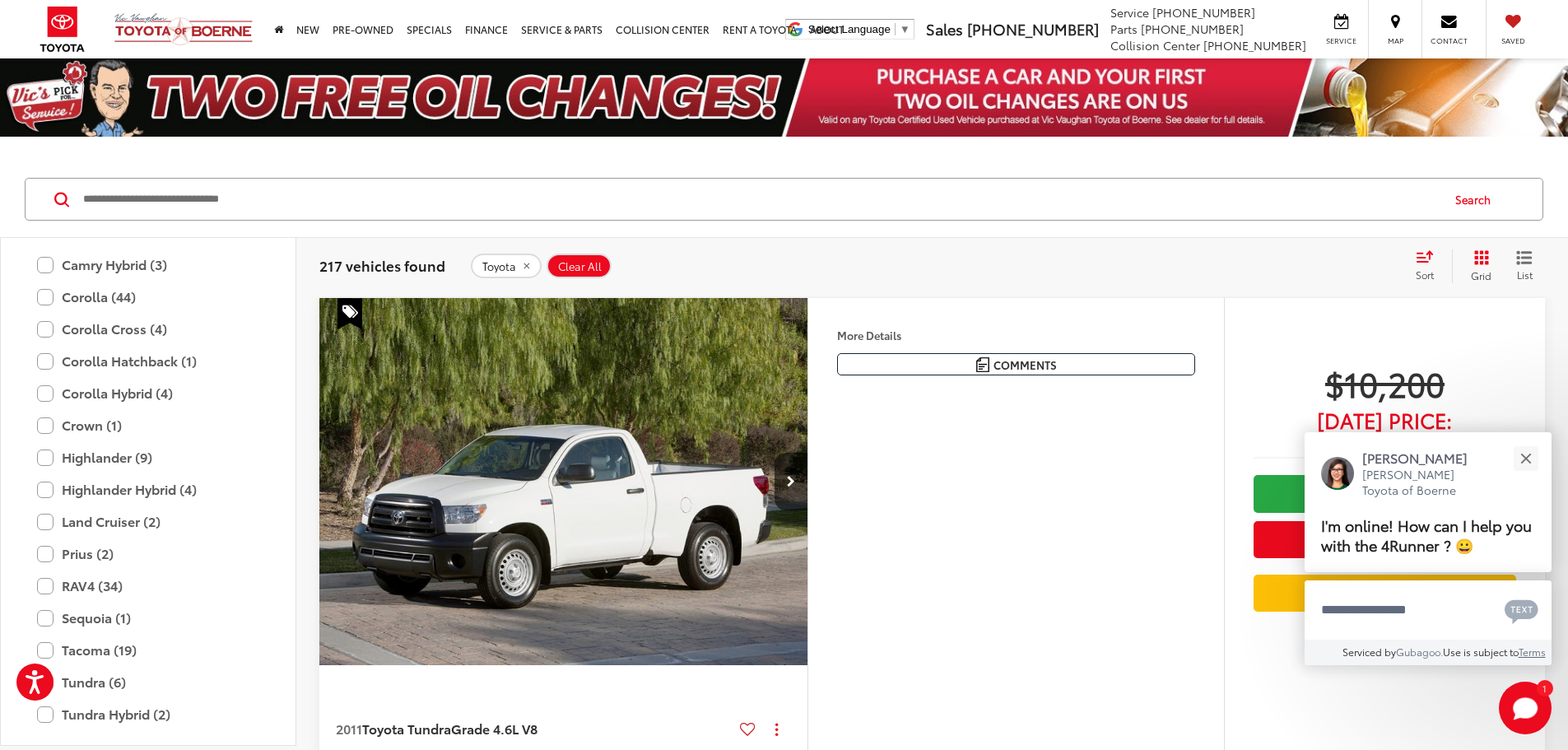
scroll to position [987, 0]
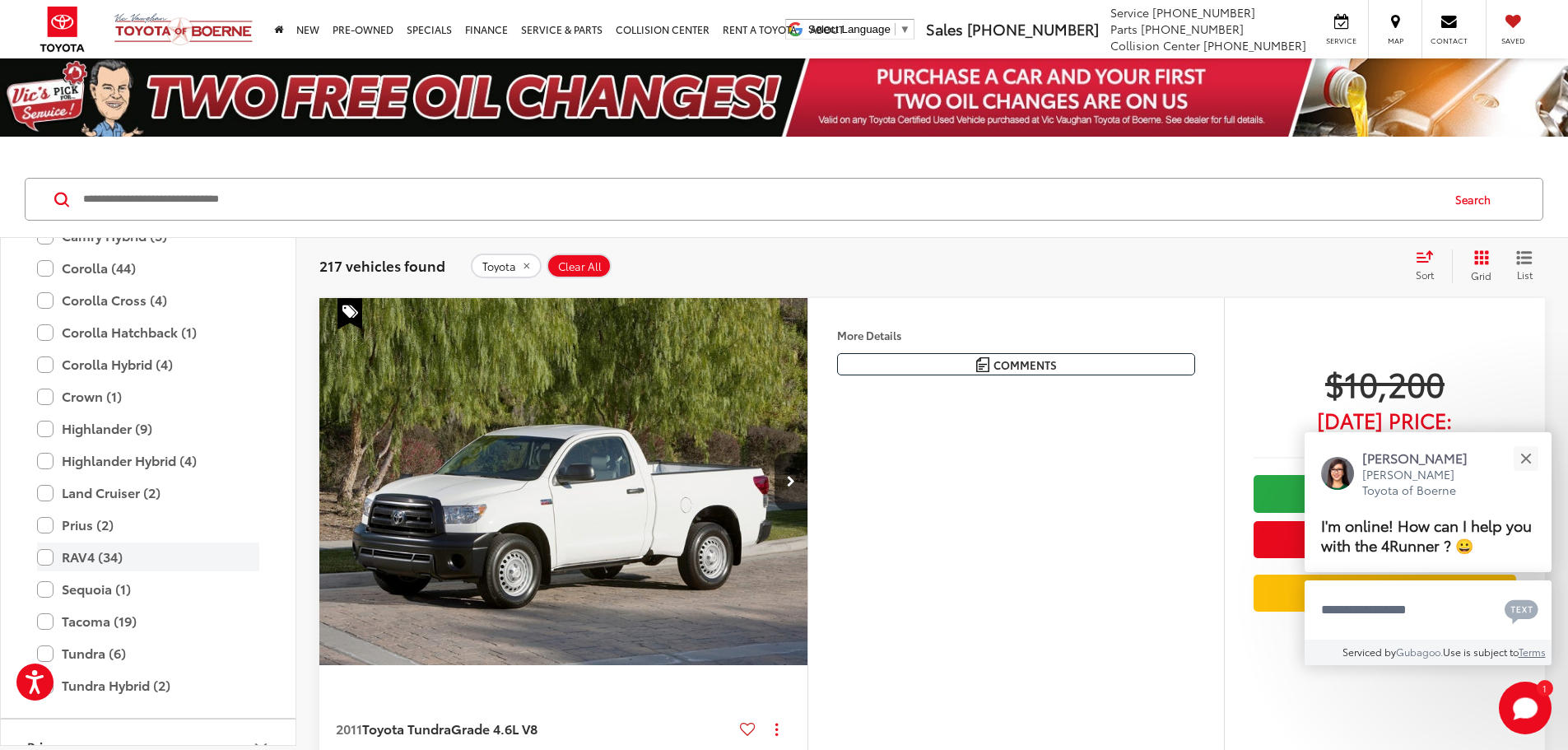
click at [48, 557] on label "RAV4 (34)" at bounding box center [149, 556] width 223 height 29
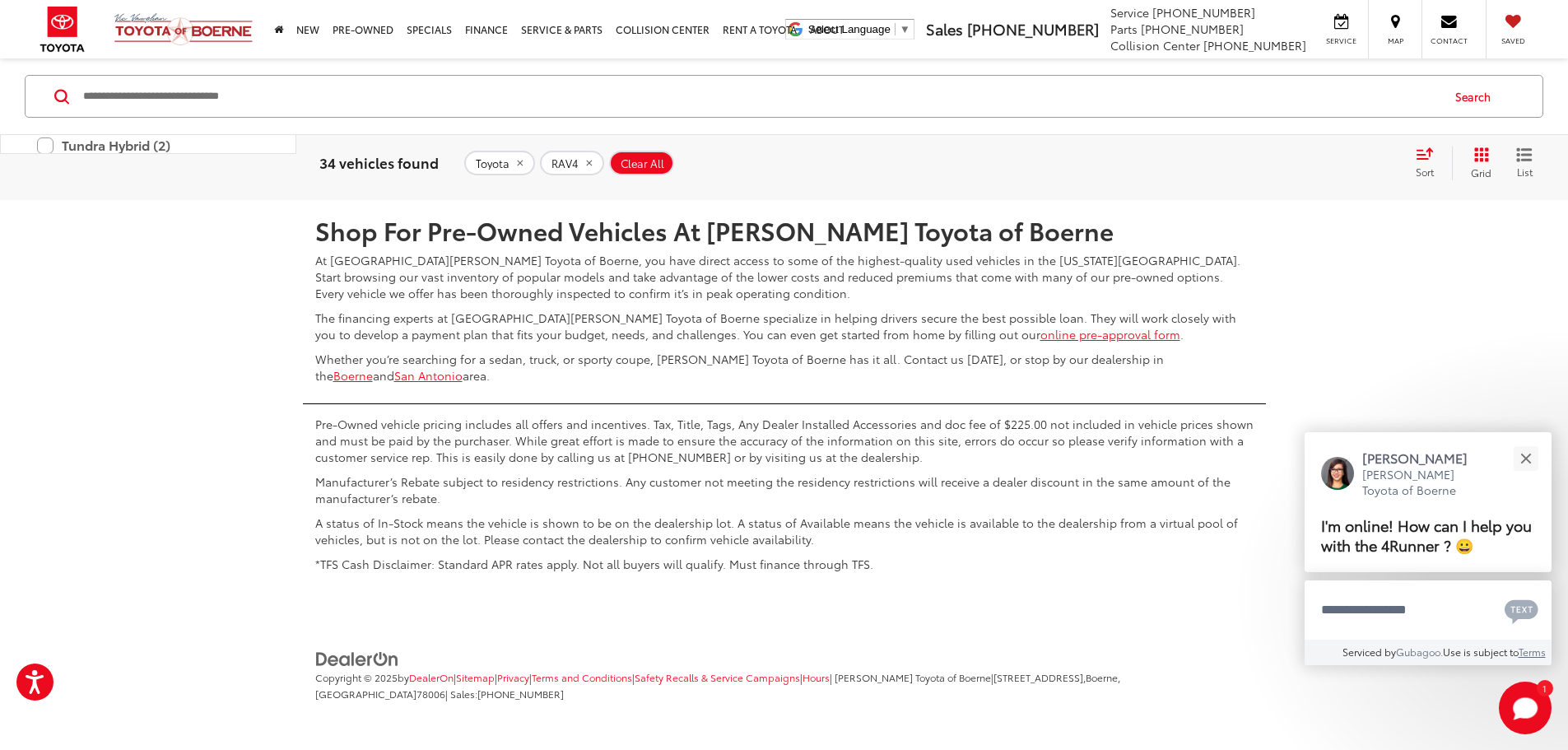
scroll to position [8806, 0]
click at [1297, 166] on link "2" at bounding box center [1309, 151] width 25 height 30
click at [1322, 166] on link "3" at bounding box center [1334, 151] width 25 height 30
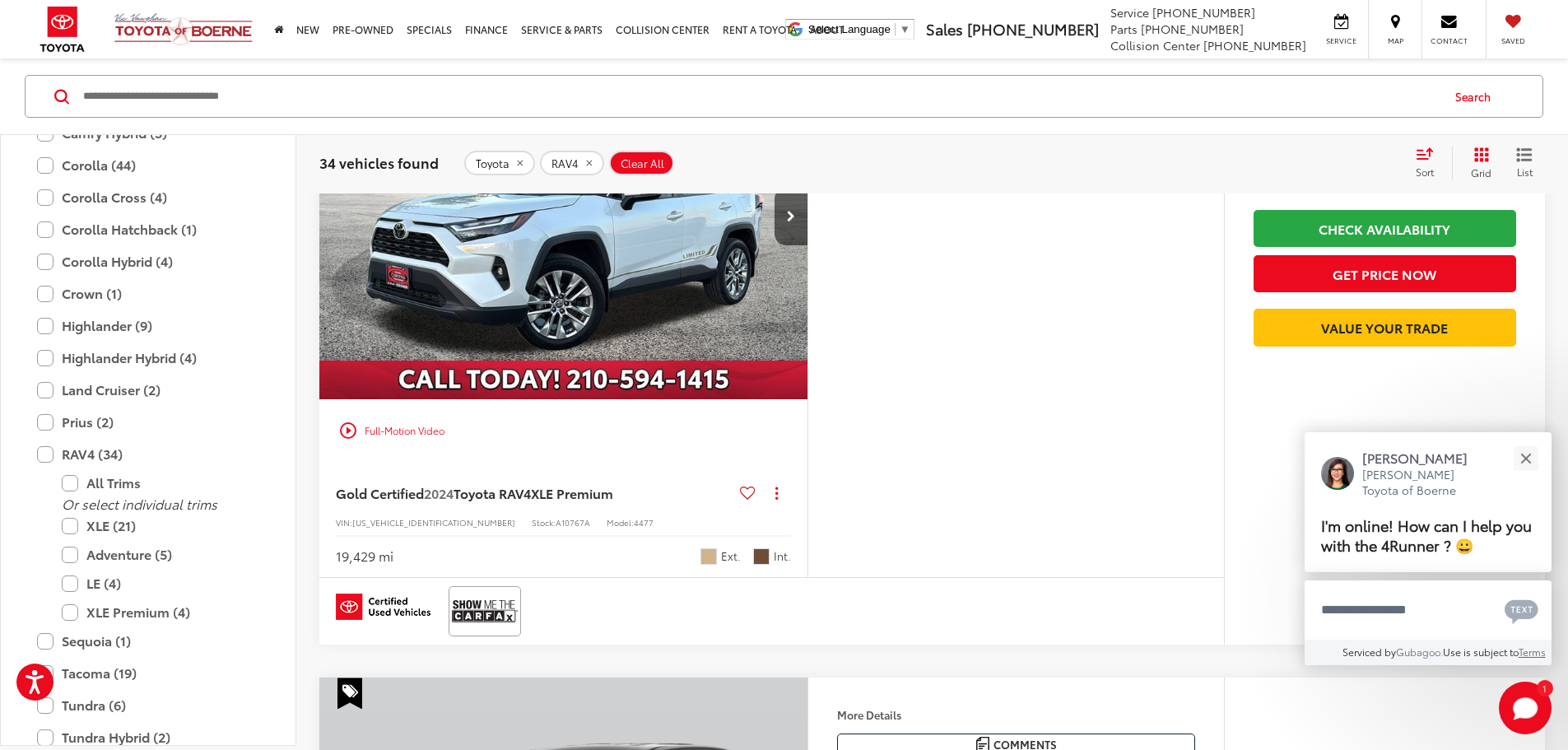
scroll to position [4547, 0]
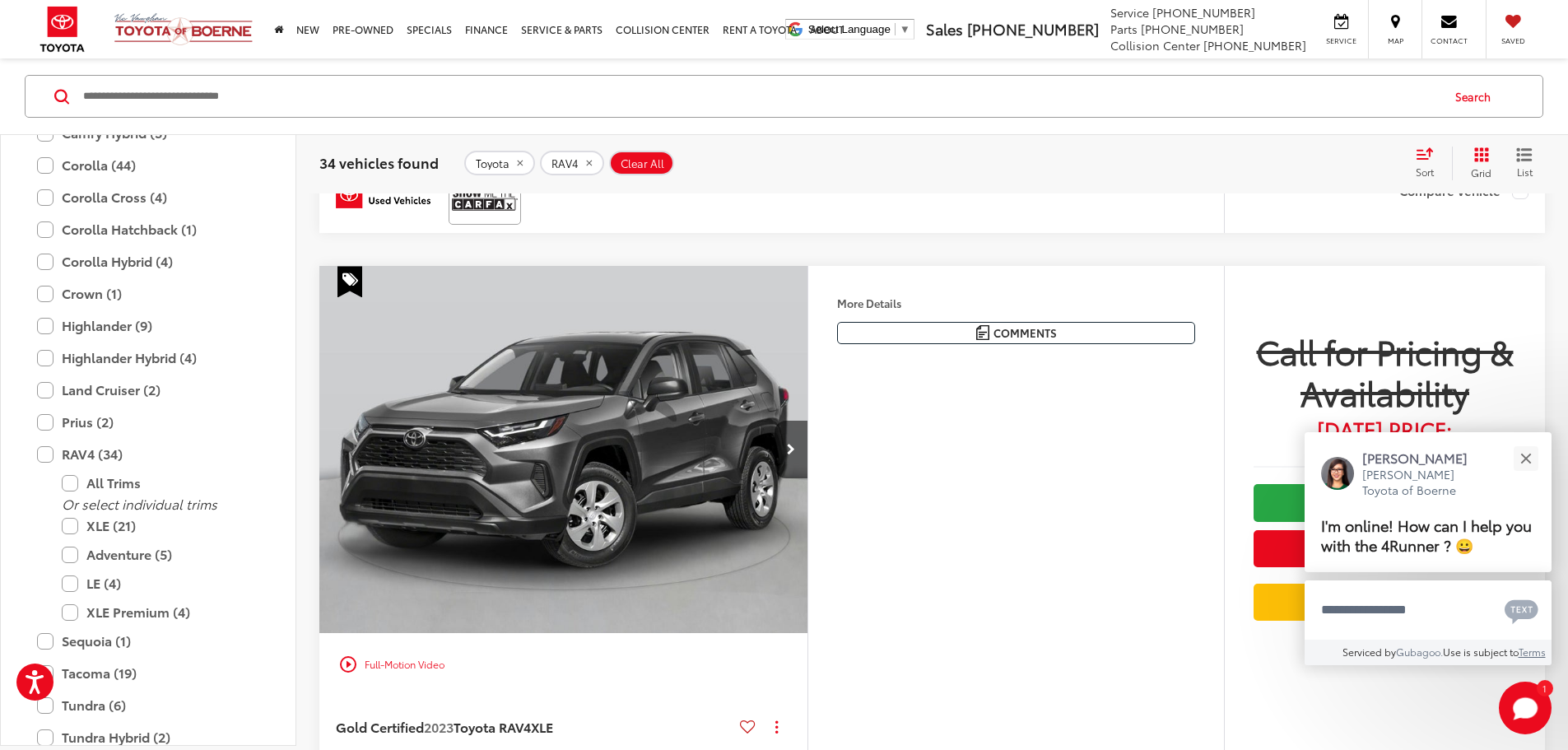
click at [0, 0] on button "More..." at bounding box center [0, 0] width 0 height 0
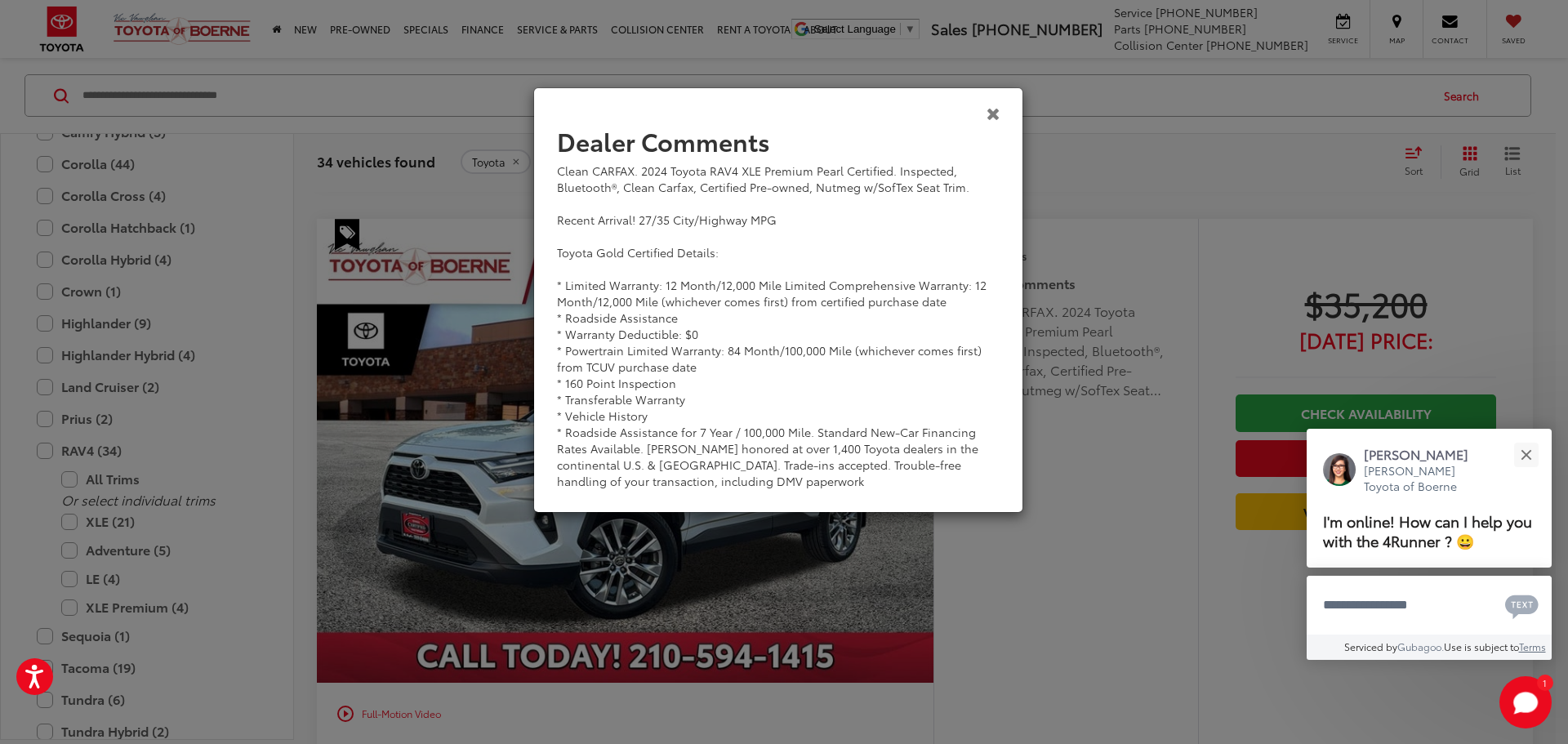
click at [994, 113] on icon "Close" at bounding box center [994, 113] width 14 height 17
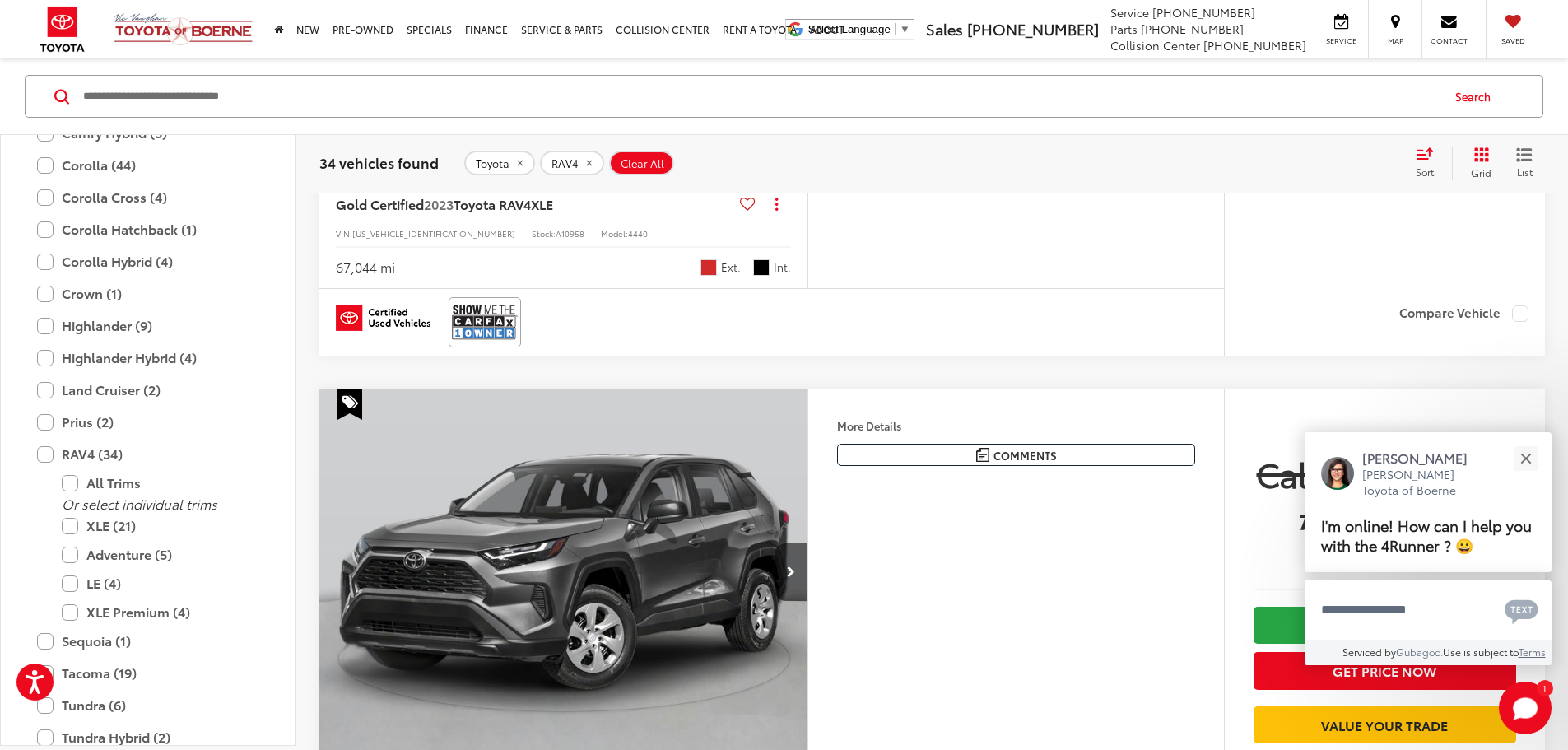
scroll to position [4913, 0]
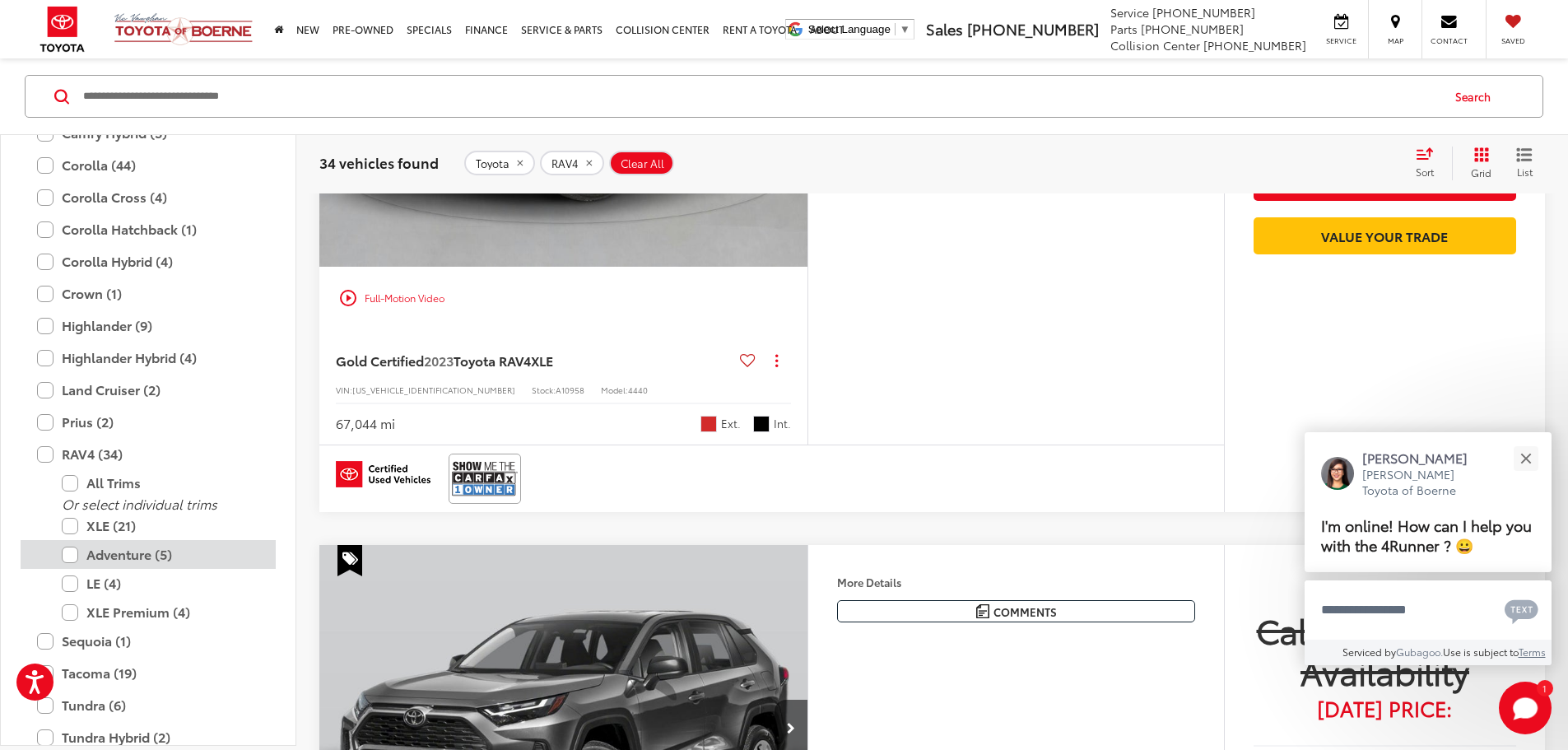
click at [71, 551] on label "Adventure (5)" at bounding box center [160, 554] width 197 height 29
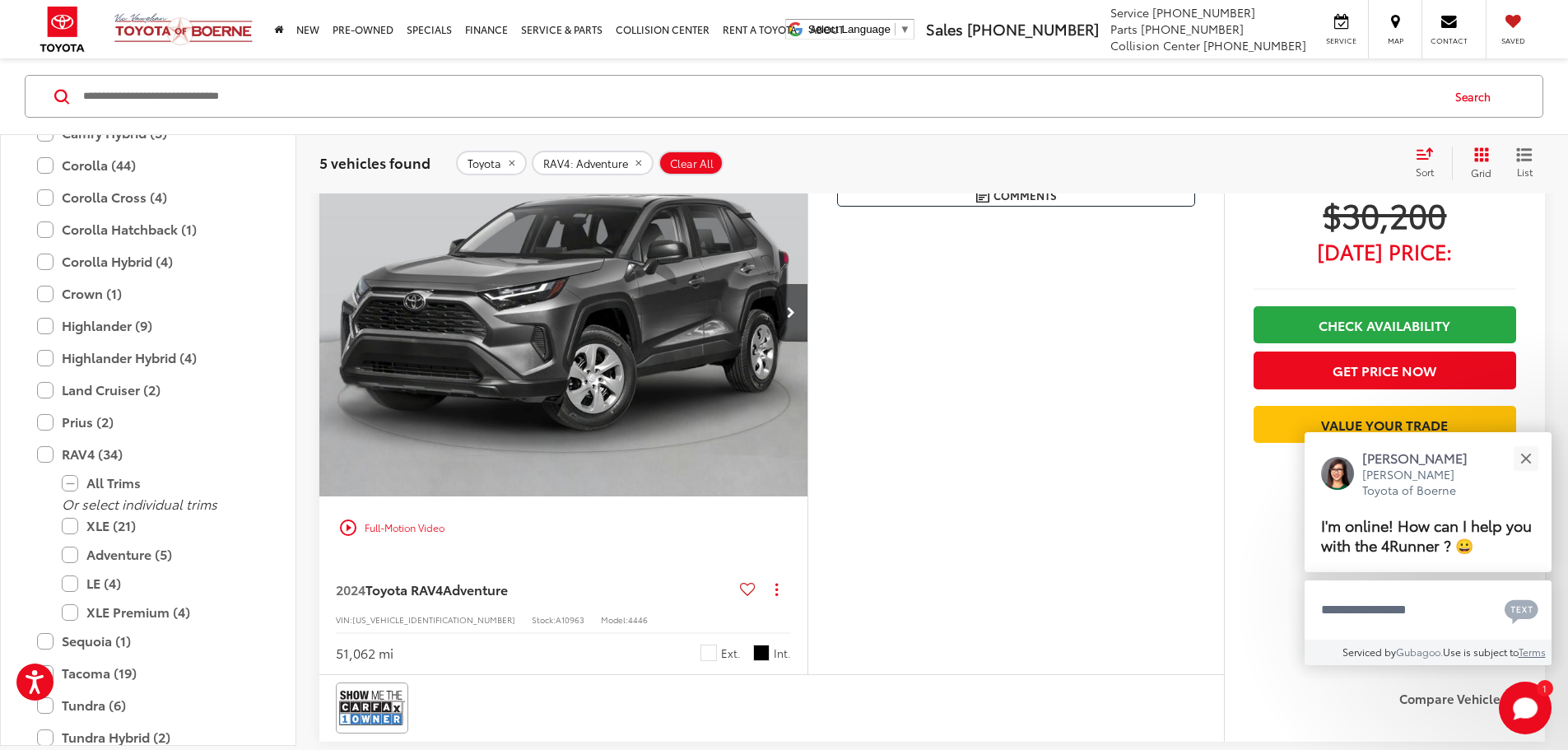
scroll to position [761, 0]
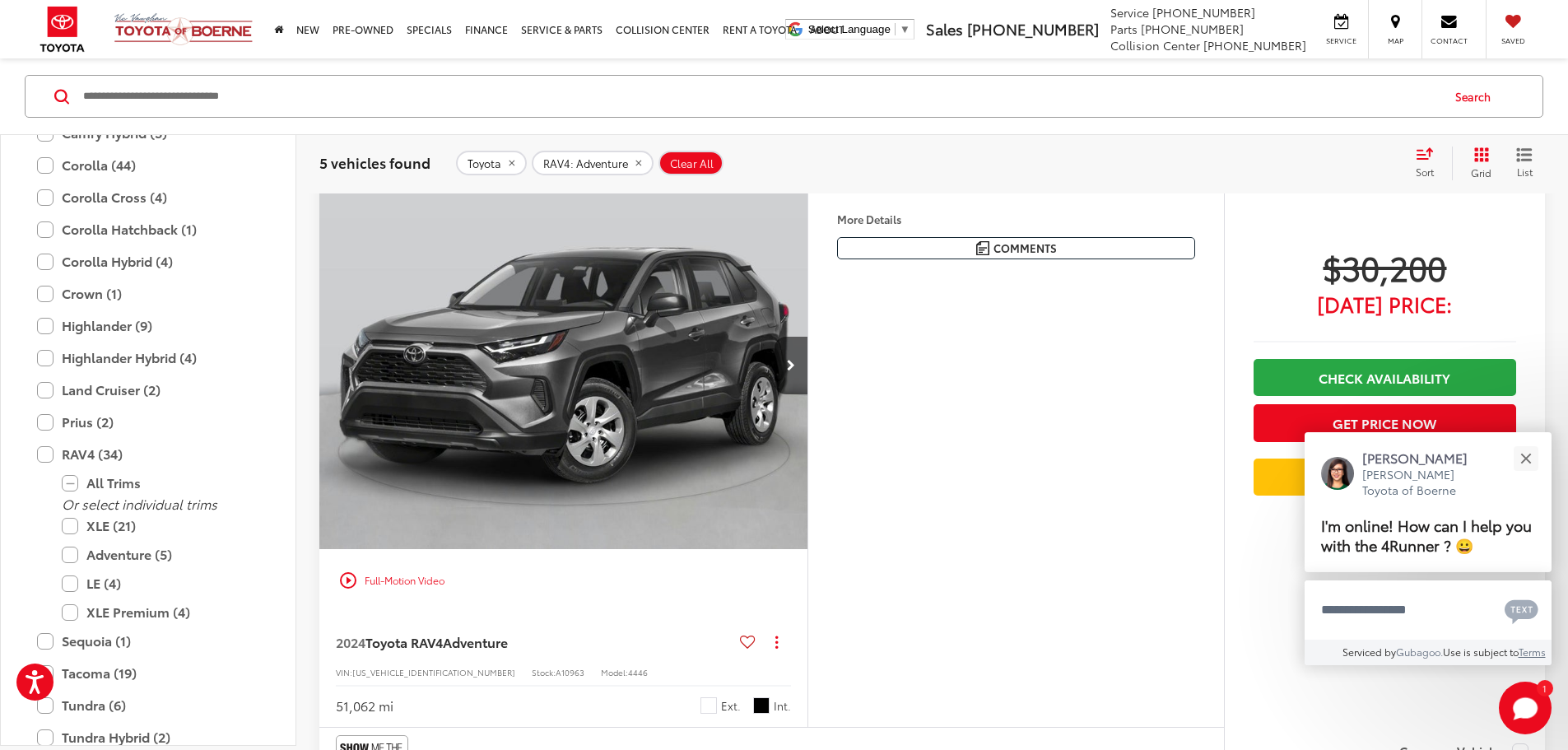
click at [737, 479] on img "2024 Toyota RAV4 Adventure 0" at bounding box center [563, 365] width 490 height 368
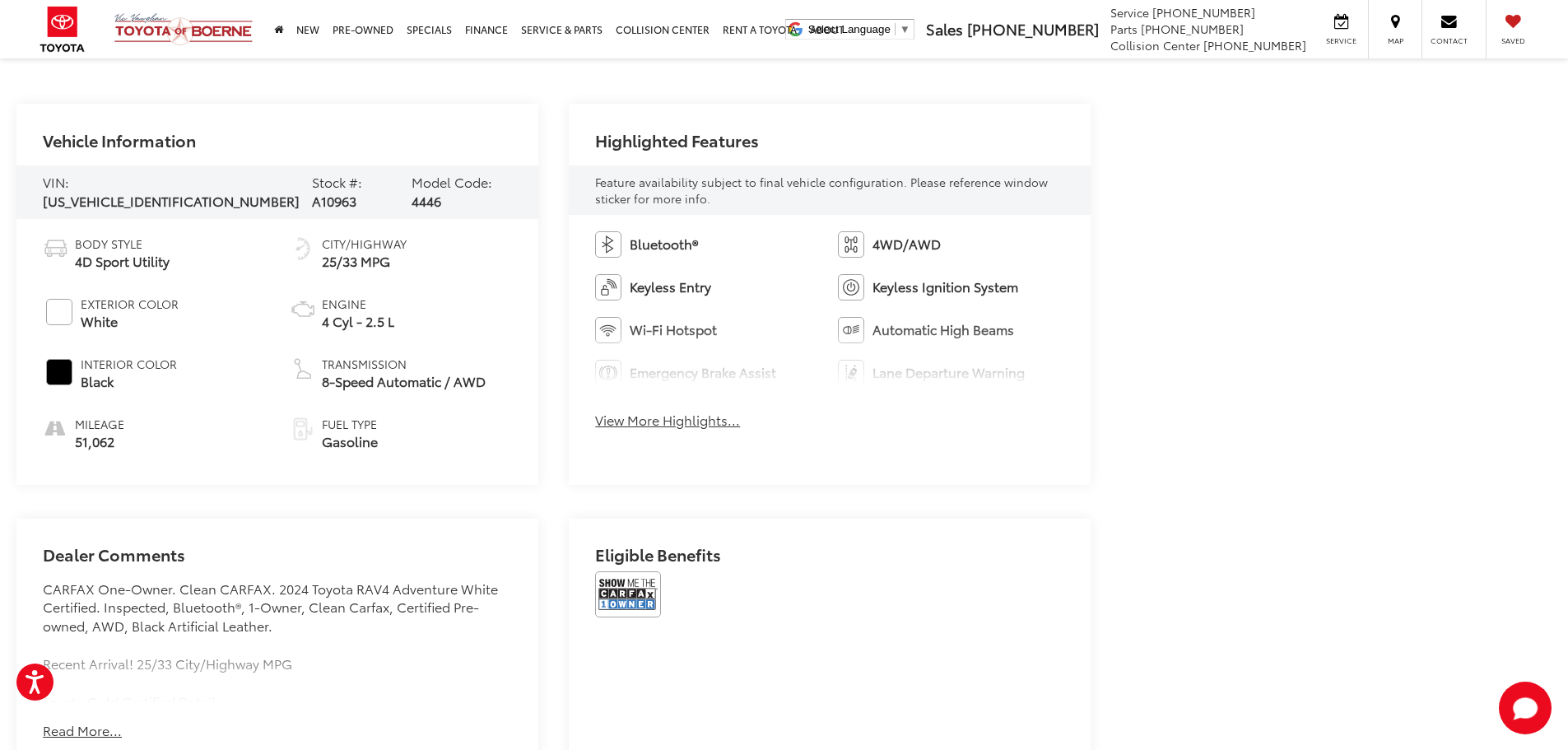
scroll to position [740, 0]
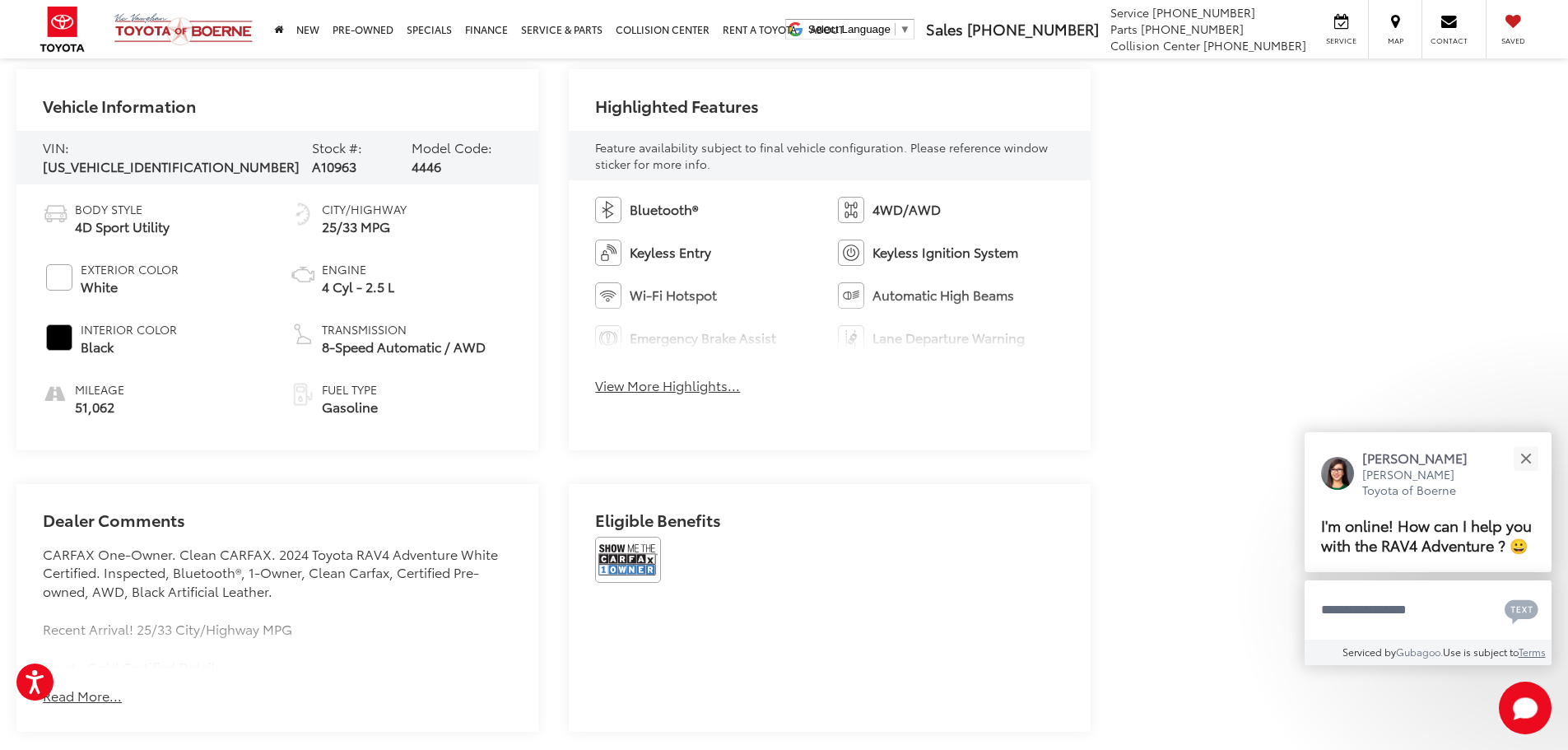
click at [674, 388] on button "View More Highlights..." at bounding box center [668, 386] width 145 height 19
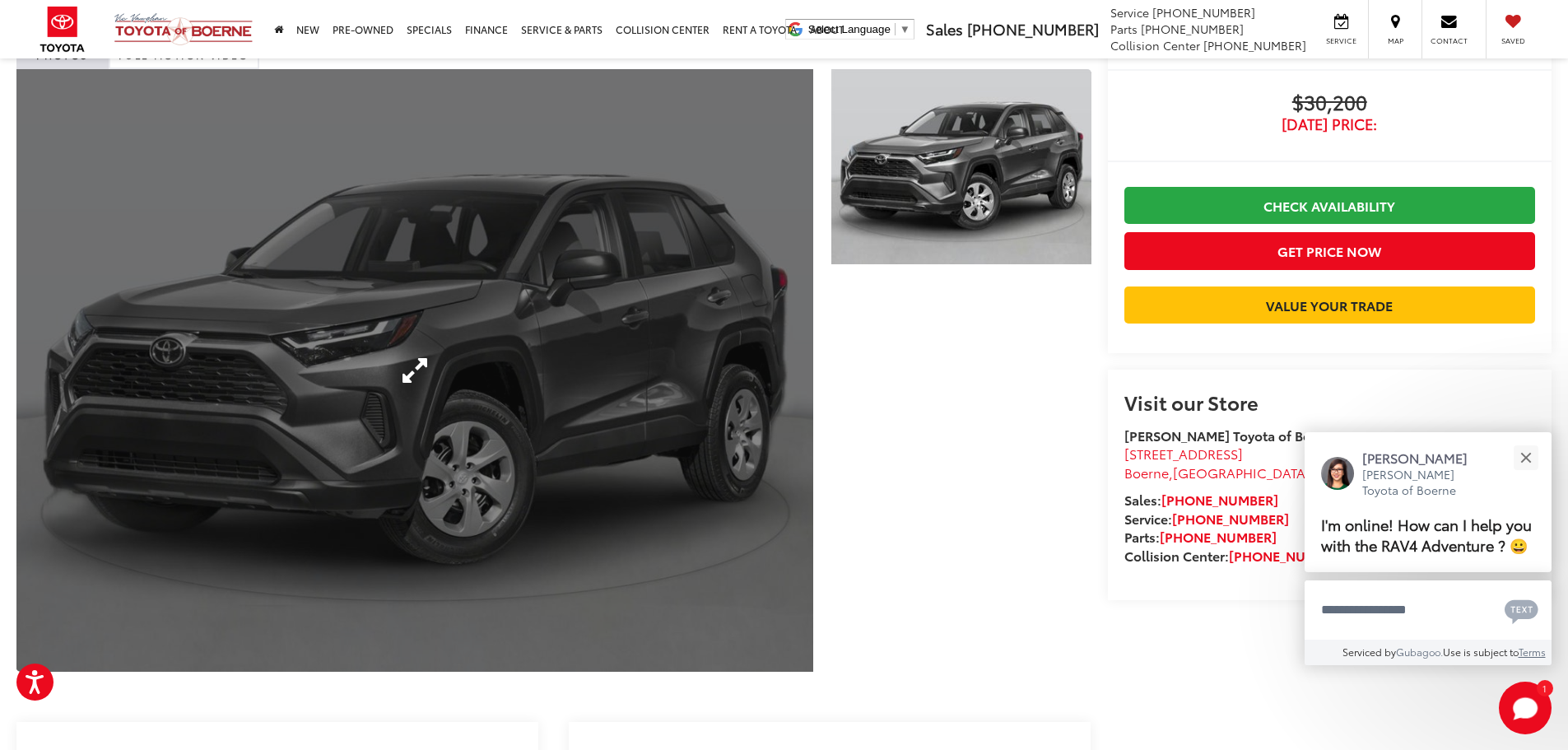
scroll to position [0, 0]
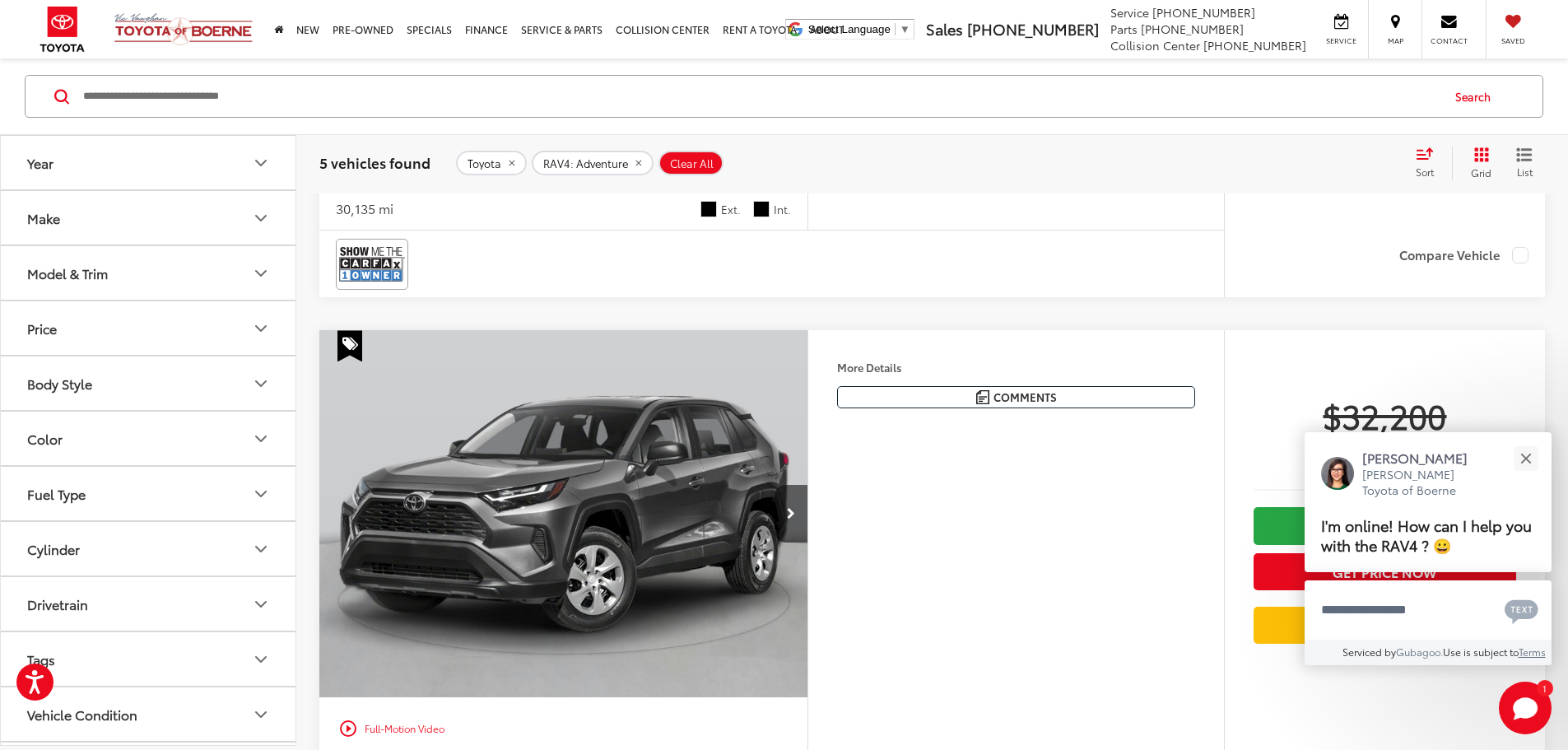
scroll to position [1570, 0]
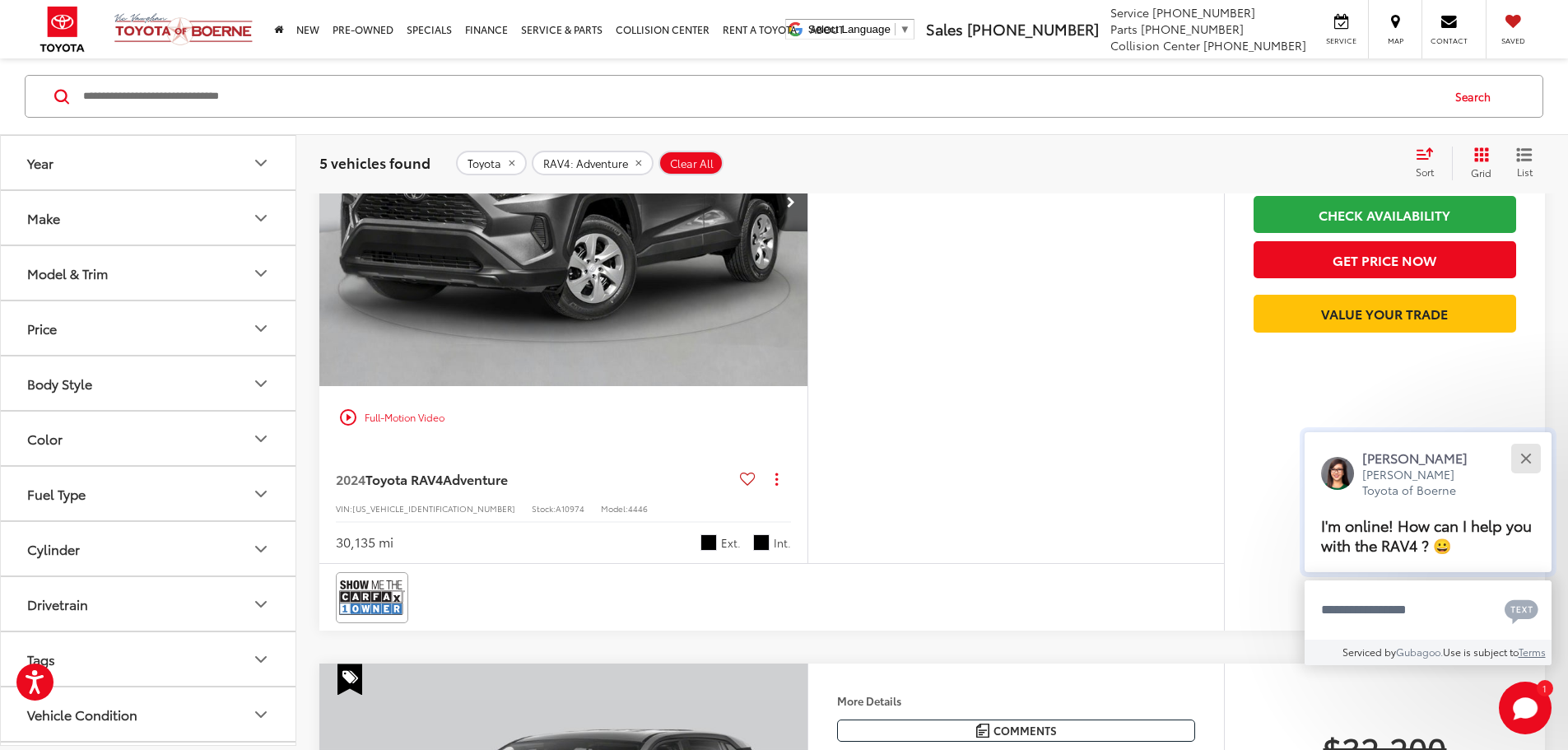
click at [1533, 458] on button "Close" at bounding box center [1525, 458] width 36 height 36
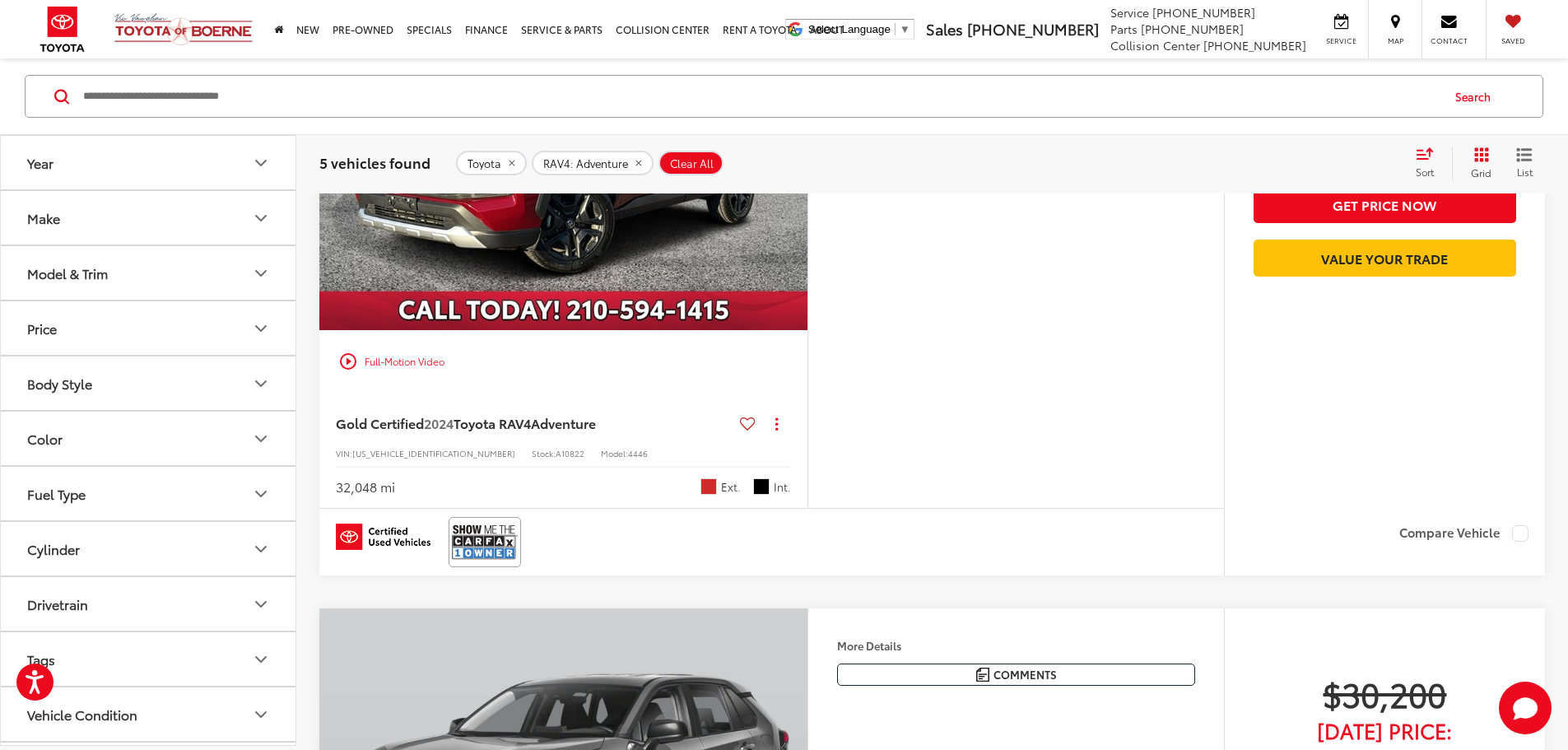
scroll to position [747, 0]
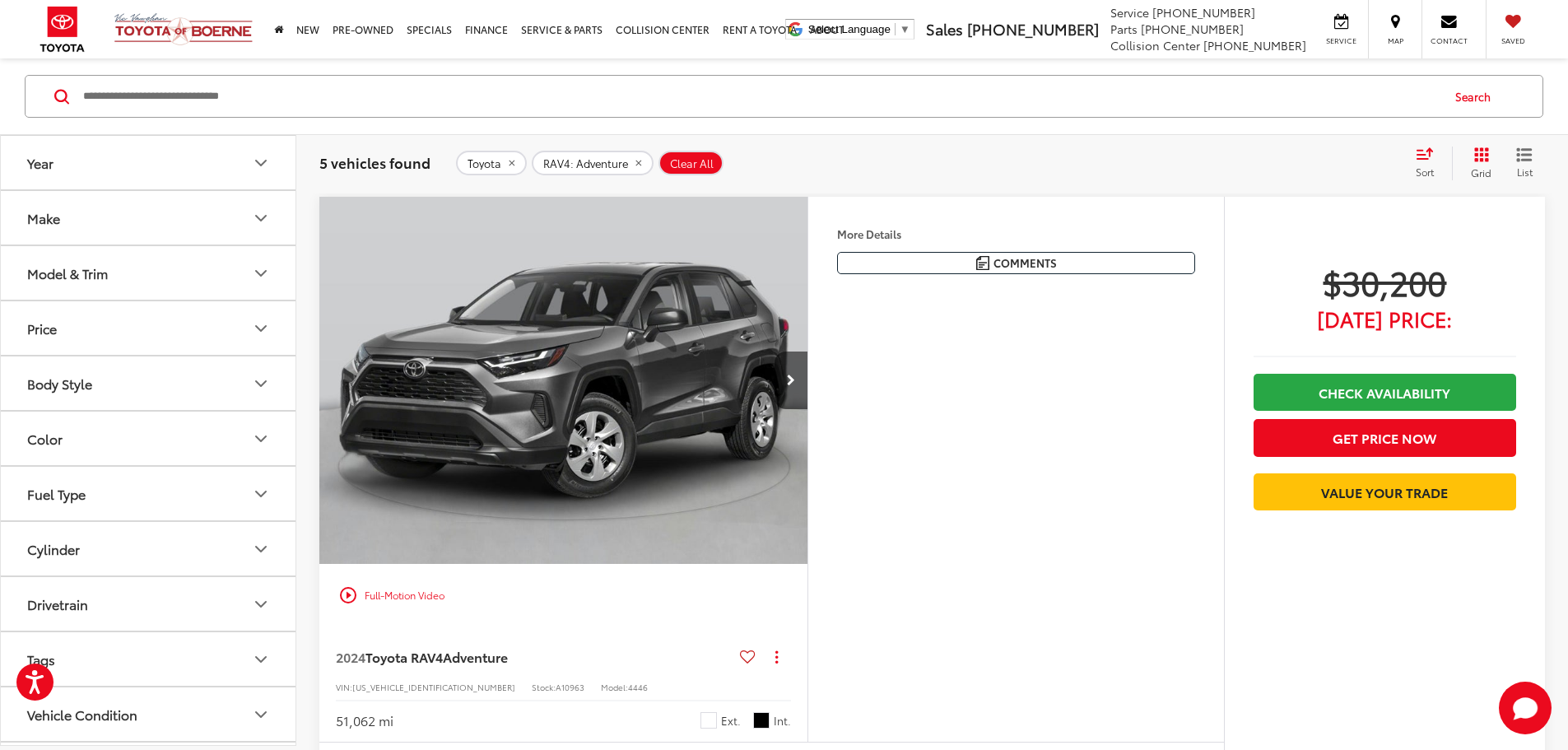
click at [0, 0] on button "More..." at bounding box center [0, 0] width 0 height 0
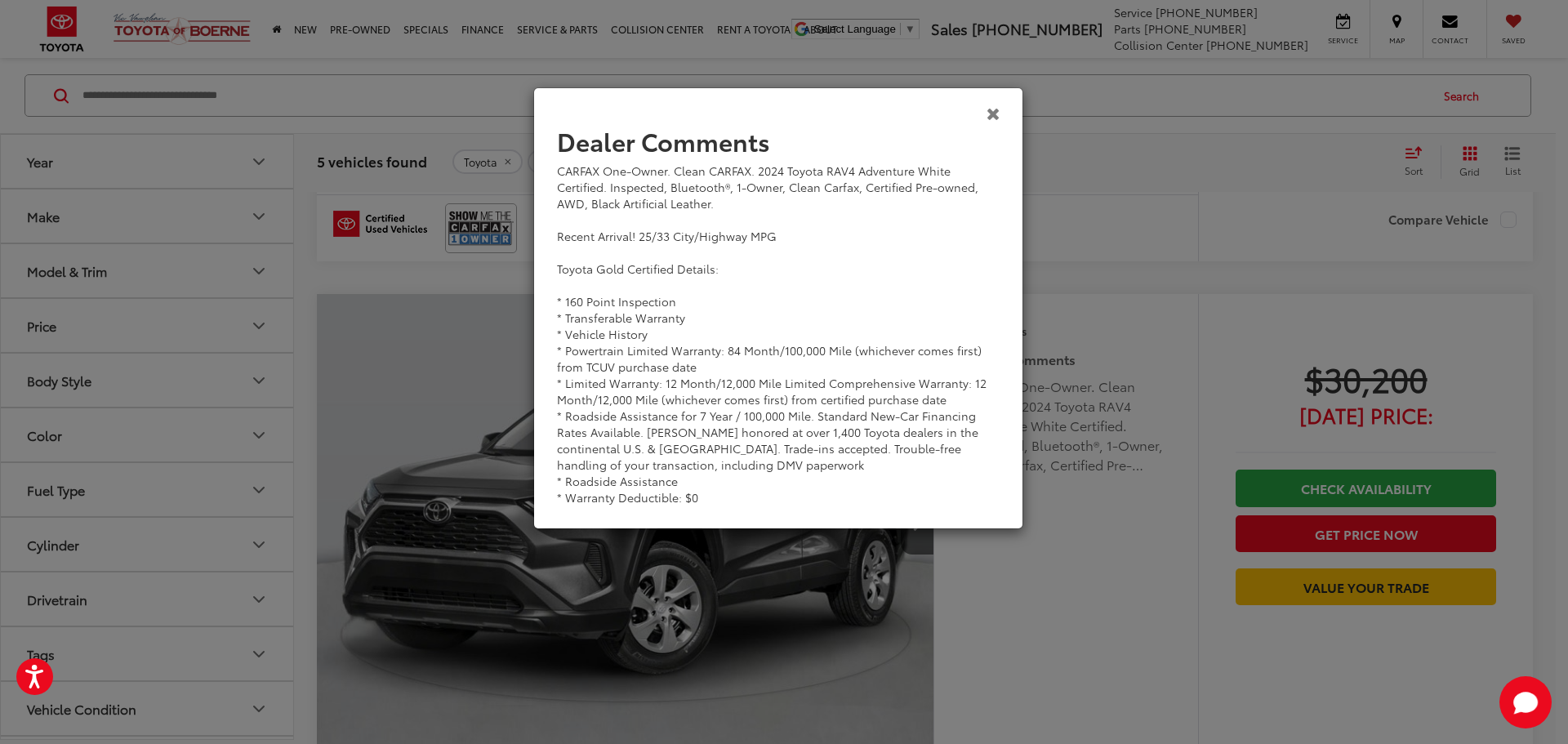
click at [997, 110] on icon "Close" at bounding box center [994, 113] width 14 height 17
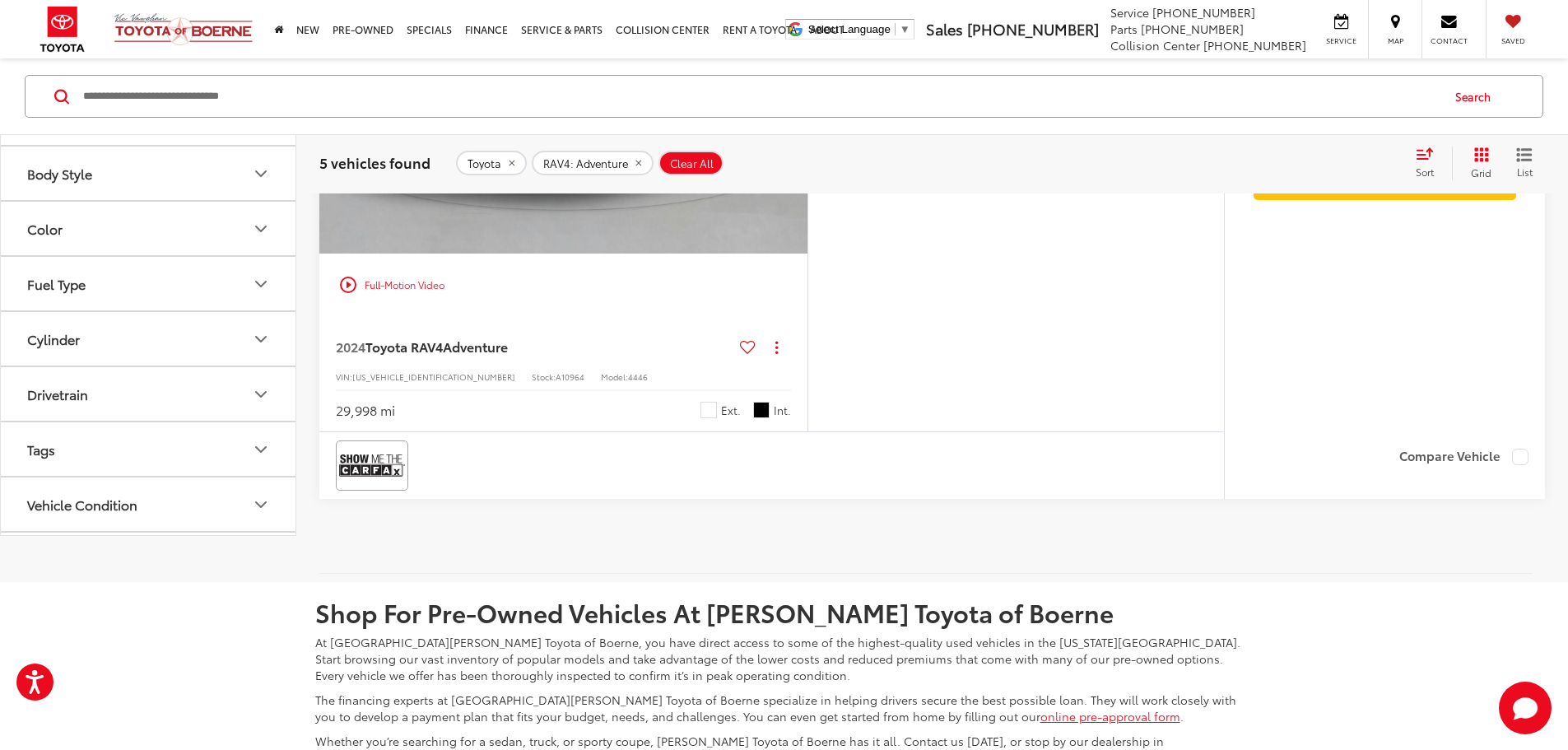
scroll to position [2969, 0]
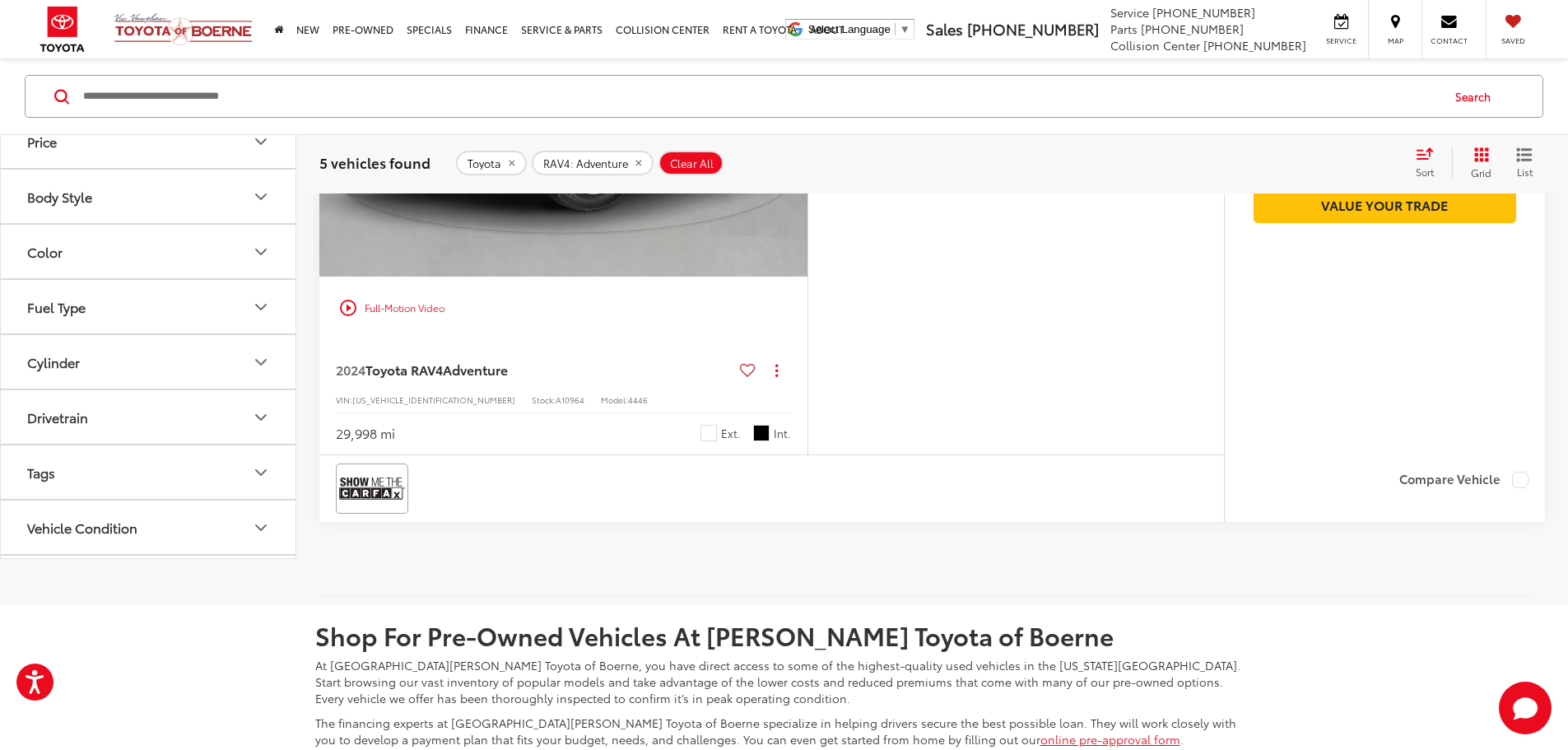
click at [729, 277] on img "2024 Toyota RAV4 Adventure 0" at bounding box center [563, 93] width 490 height 368
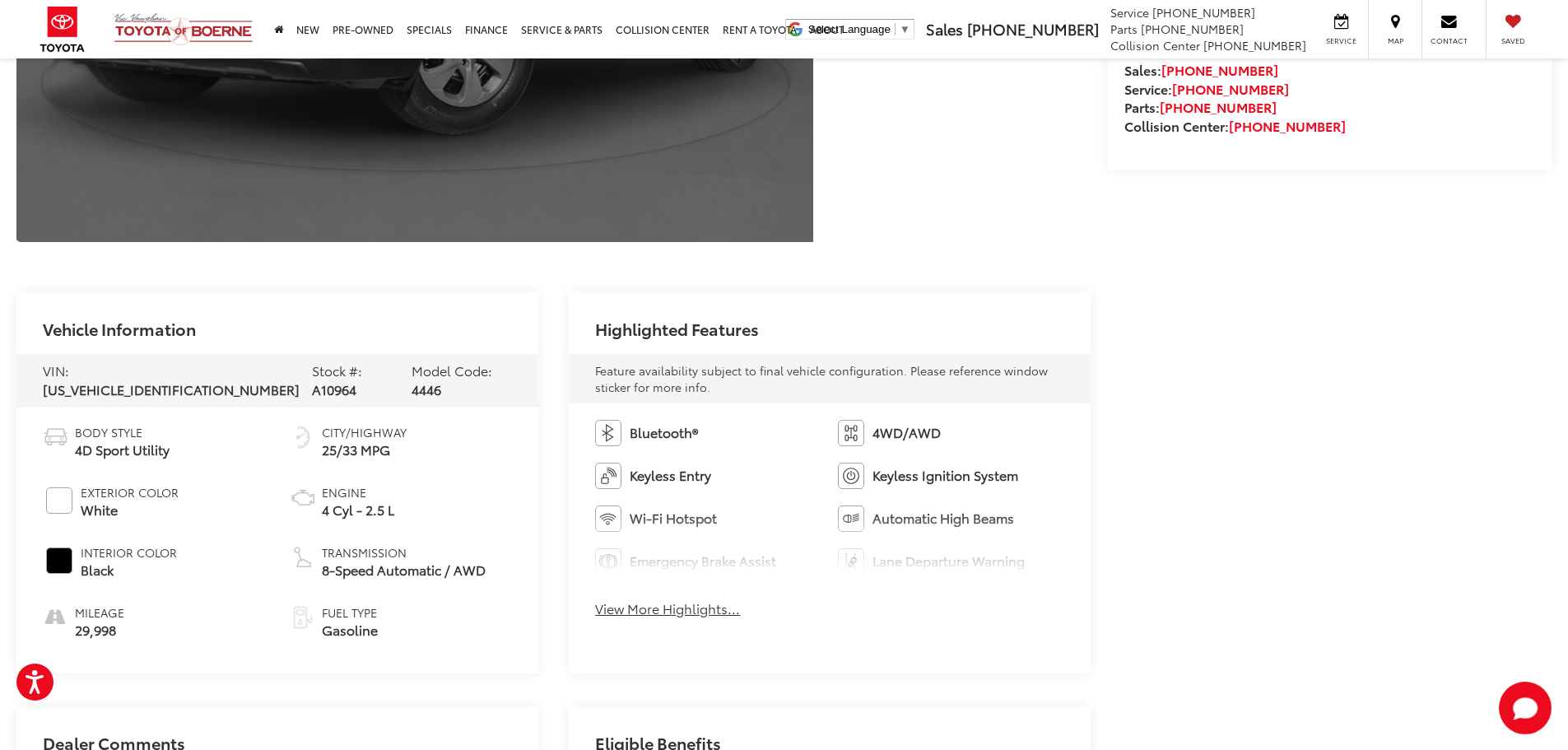
scroll to position [576, 0]
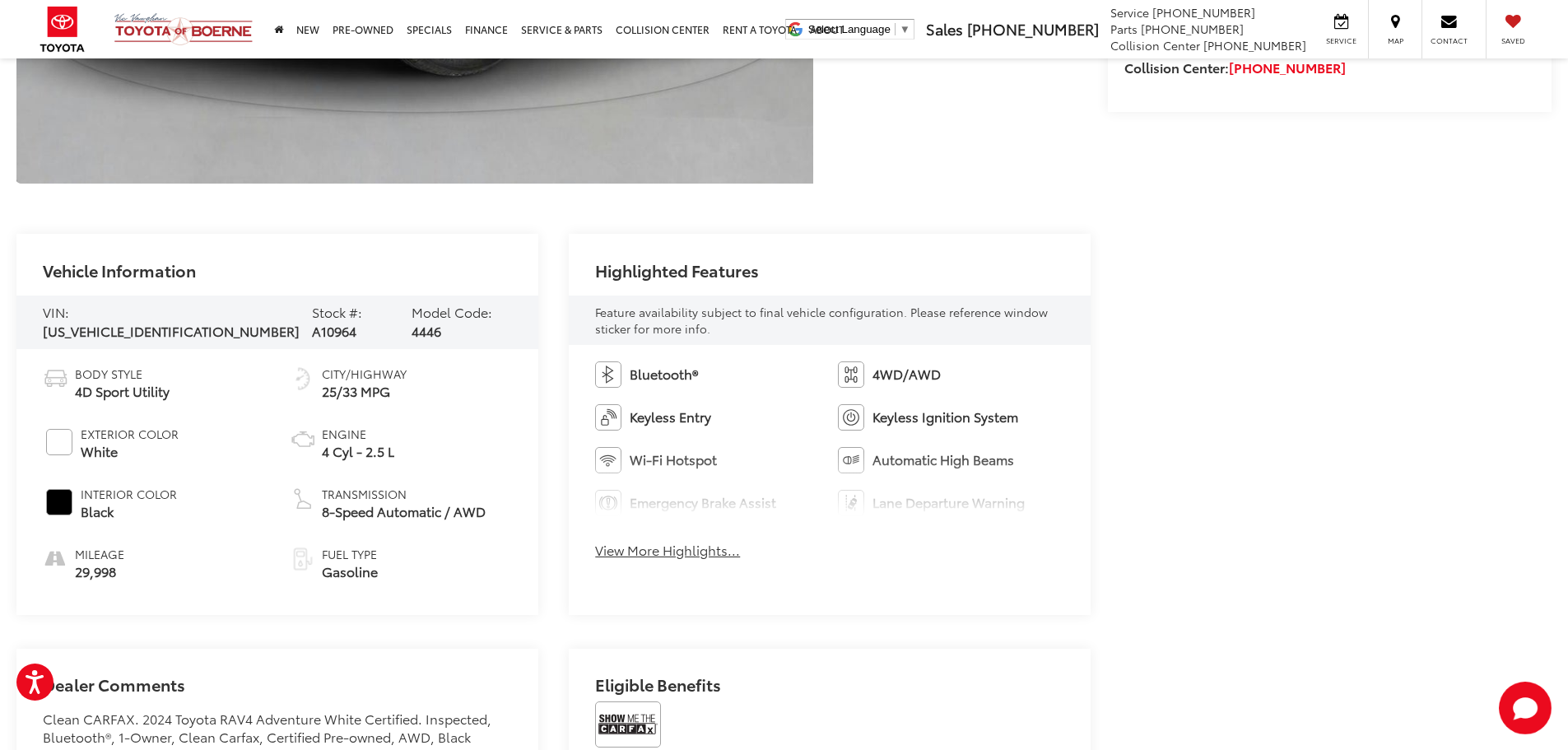
click at [681, 554] on button "View More Highlights..." at bounding box center [668, 550] width 145 height 19
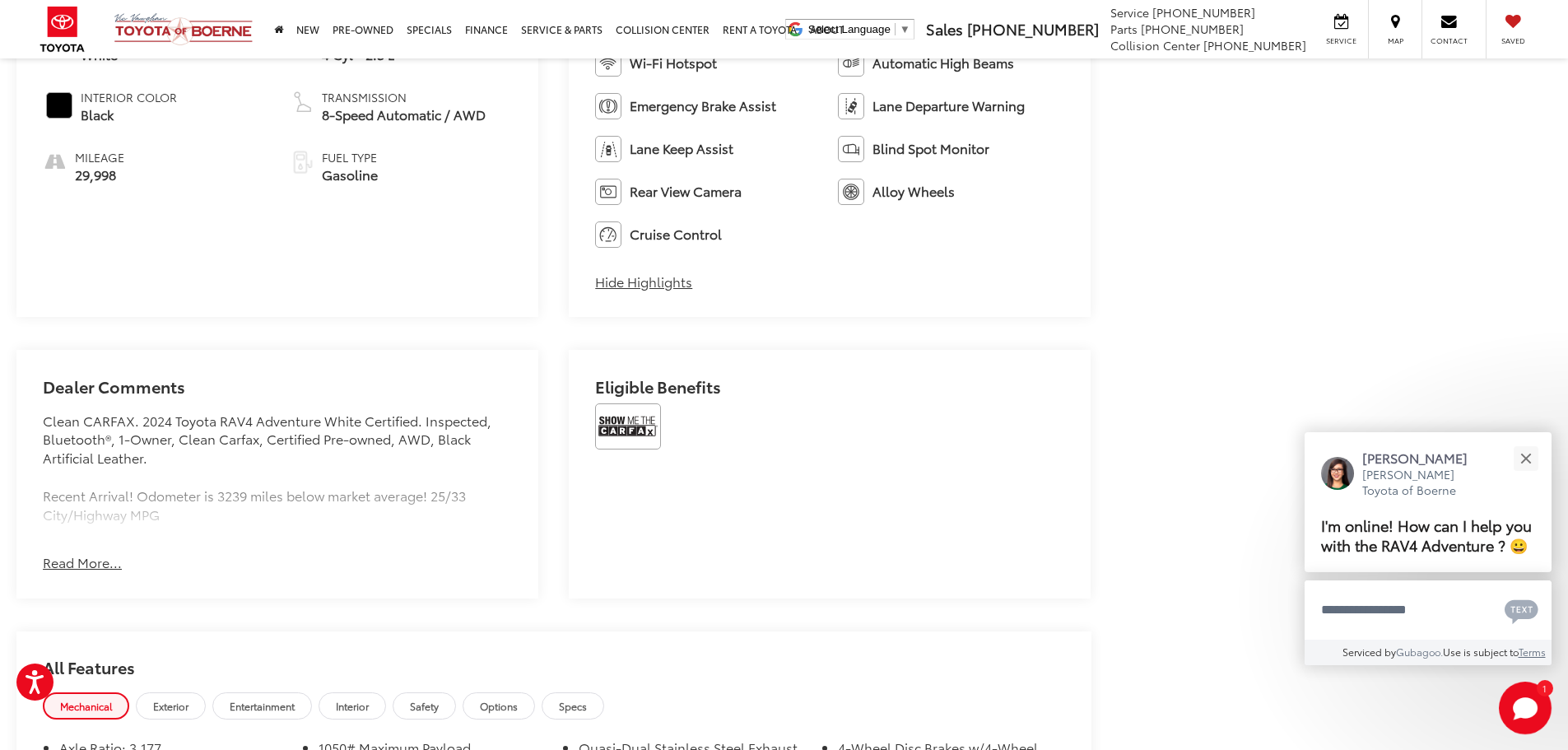
scroll to position [987, 0]
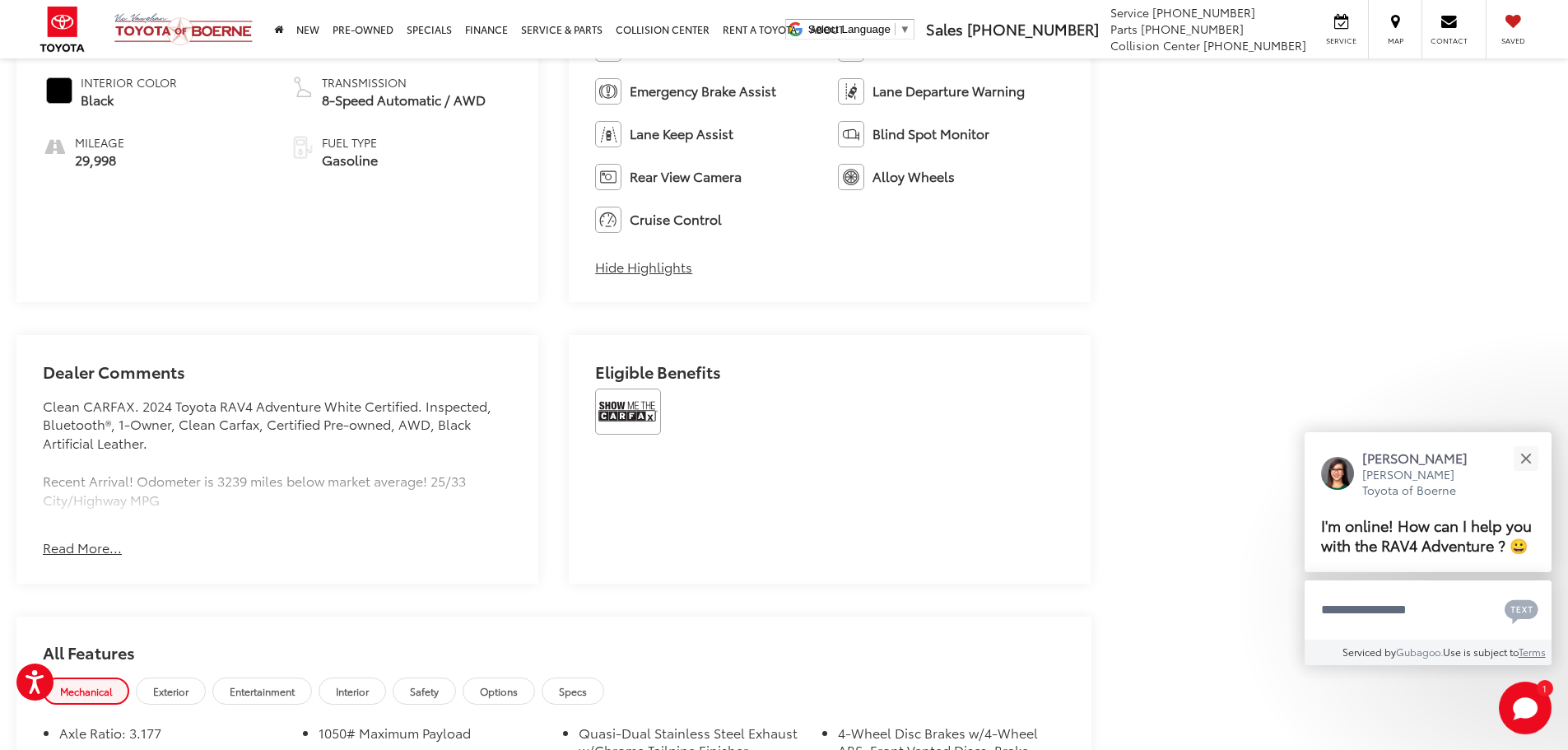
click at [103, 547] on button "Read More..." at bounding box center [82, 548] width 79 height 19
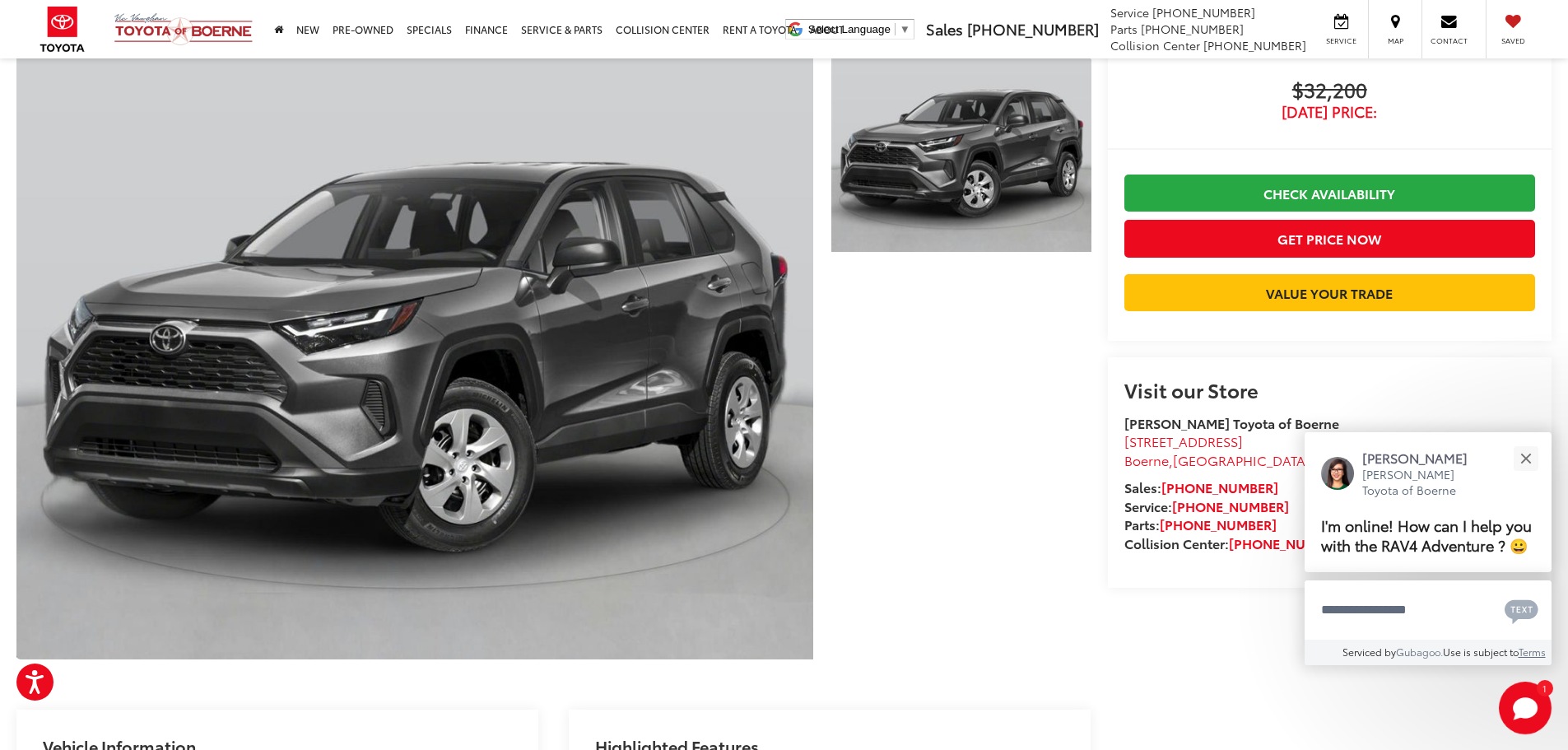
scroll to position [0, 0]
